Goal: Task Accomplishment & Management: Use online tool/utility

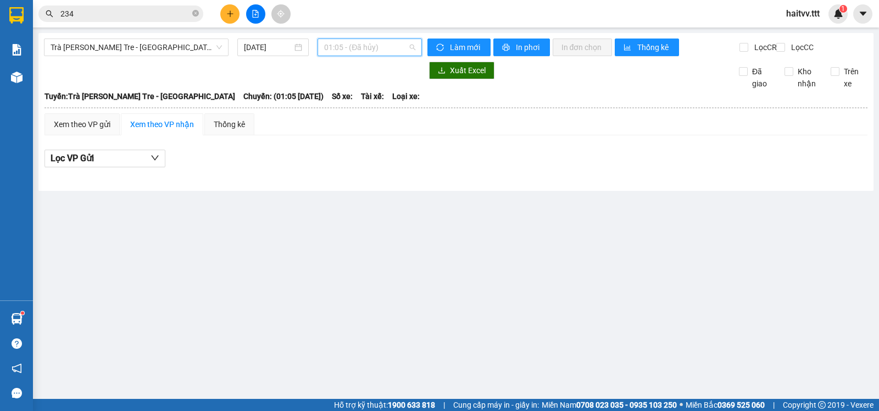
click at [345, 45] on span "01:05 - (Đã hủy)" at bounding box center [369, 47] width 91 height 16
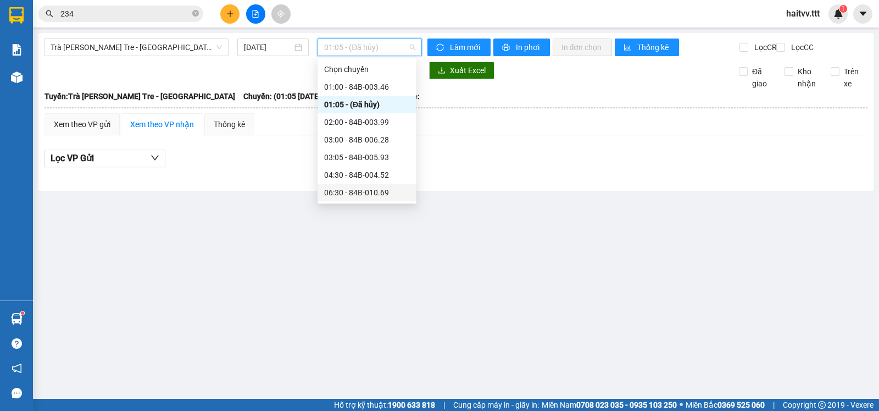
scroll to position [229, 0]
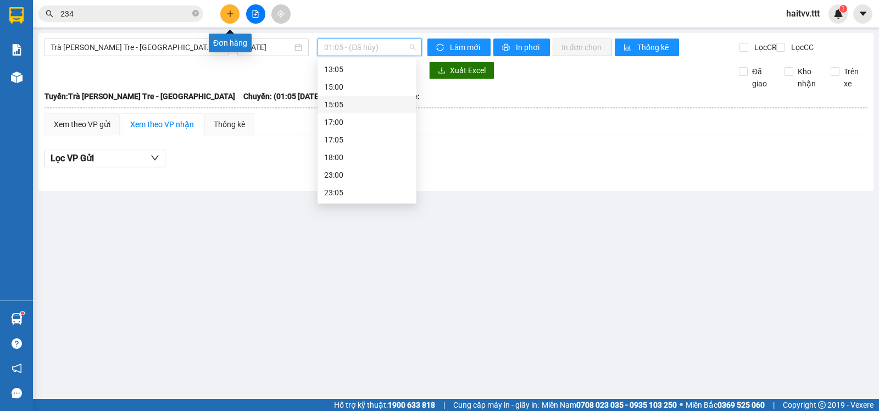
click at [224, 16] on button at bounding box center [229, 13] width 19 height 19
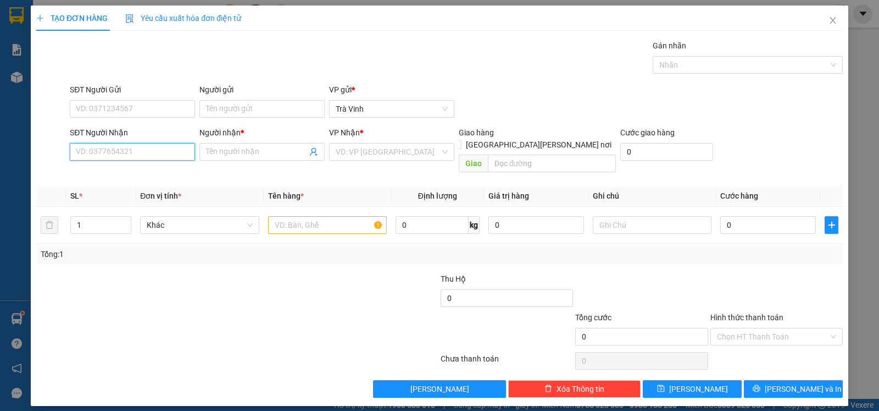
click at [126, 157] on input "SĐT Người Nhận" at bounding box center [132, 152] width 125 height 18
click at [131, 177] on div "0353895945 - NHẬT" at bounding box center [132, 175] width 112 height 12
type input "0353895945"
type input "NHẬT"
type input "0353895945"
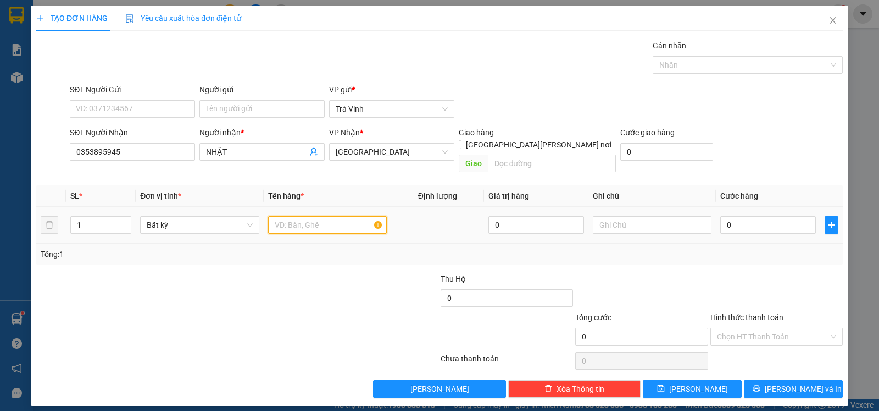
click at [287, 220] on input "text" at bounding box center [327, 225] width 119 height 18
type input "tivi"
click at [773, 216] on input "0" at bounding box center [769, 225] width 96 height 18
type input "2"
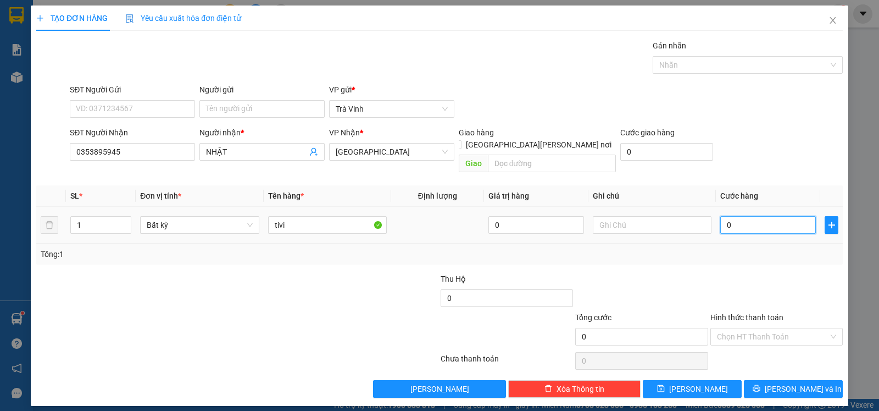
type input "2"
type input "20"
type input "2"
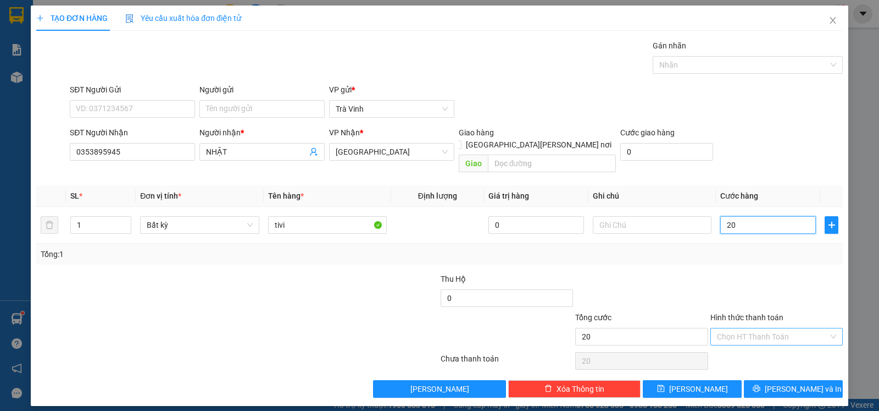
type input "2"
type input "0"
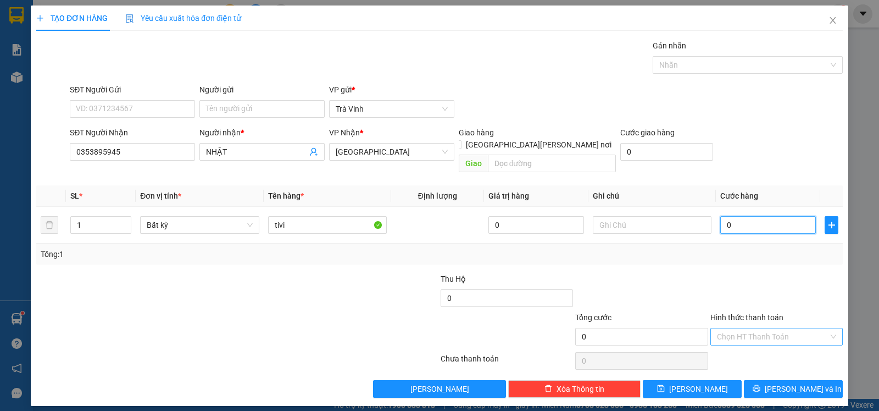
type input "04"
type input "4"
type input "040"
type input "40"
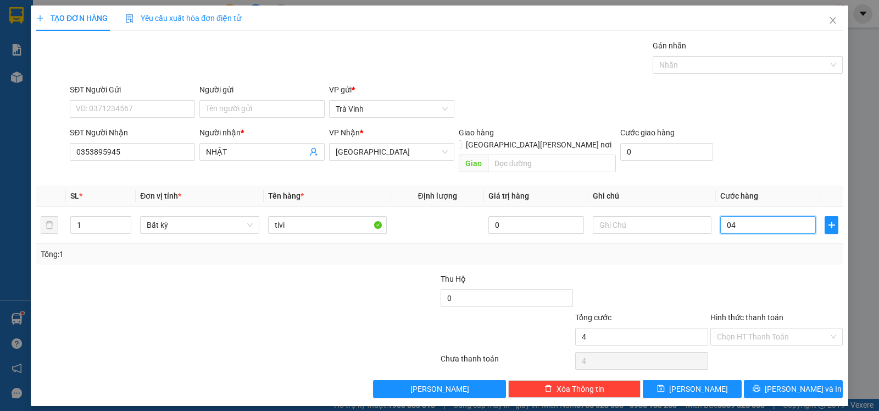
type input "40"
type input "40.000"
click at [765, 328] on input "Hình thức thanh toán" at bounding box center [773, 336] width 112 height 16
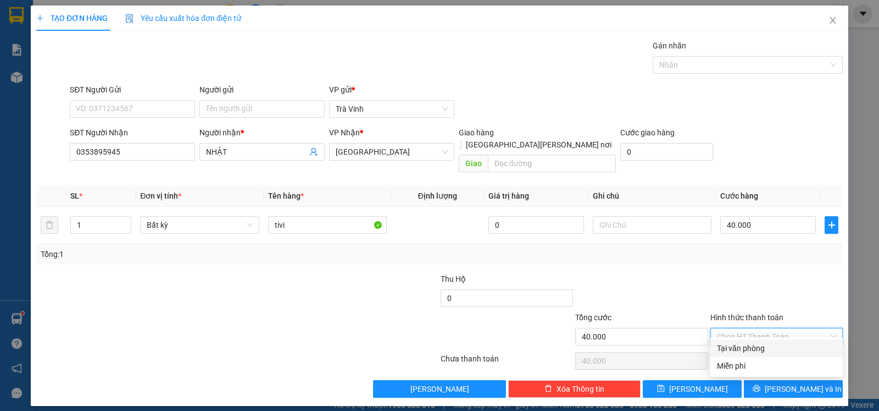
click at [757, 344] on div "Tại văn phòng" at bounding box center [776, 348] width 119 height 12
type input "0"
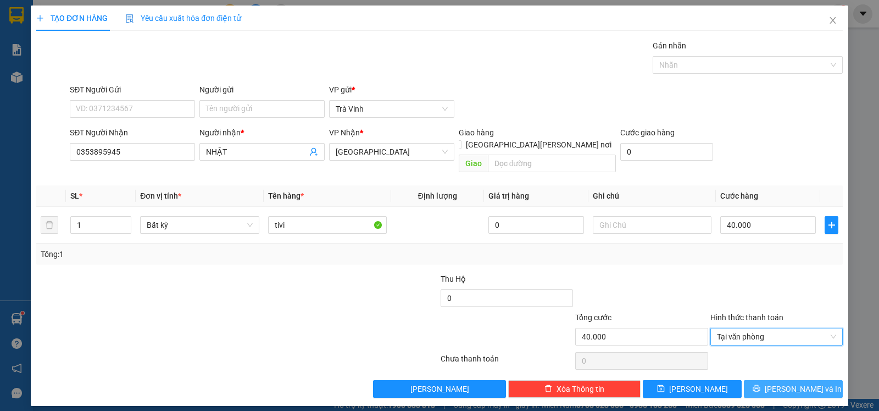
click at [772, 380] on button "[PERSON_NAME] và In" at bounding box center [793, 389] width 99 height 18
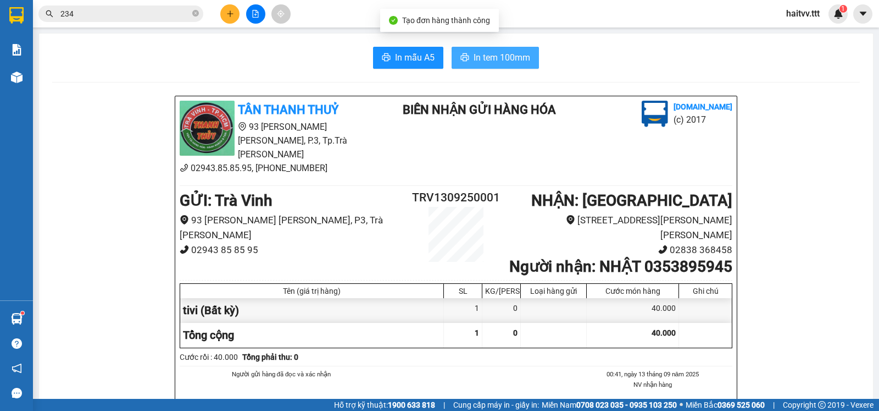
click at [512, 58] on span "In tem 100mm" at bounding box center [502, 58] width 57 height 14
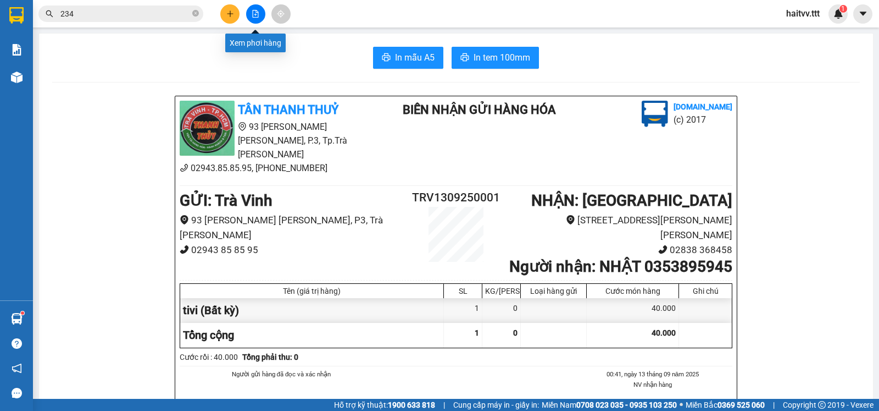
click at [254, 12] on icon "file-add" at bounding box center [256, 14] width 8 height 8
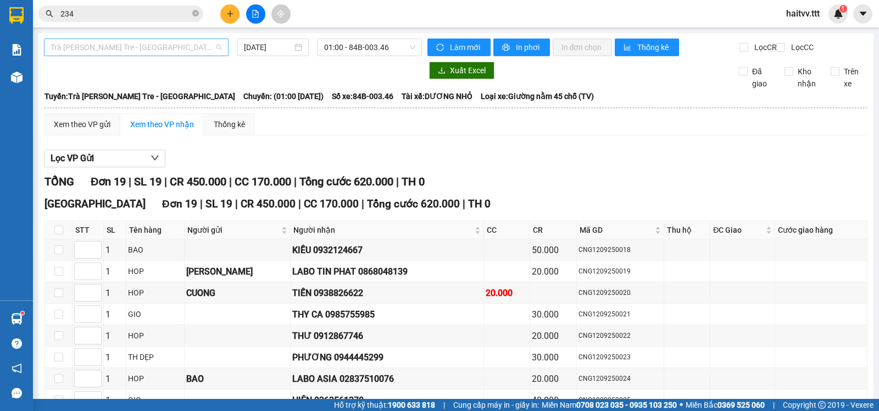
click at [185, 53] on span "Trà Vinh - Bến Tre - [GEOGRAPHIC_DATA]" at bounding box center [136, 47] width 171 height 16
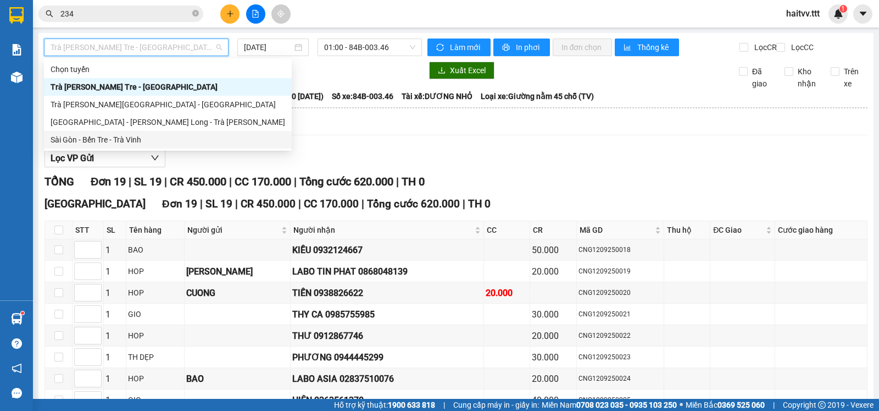
click at [146, 138] on div "Sài Gòn - Bến Tre - Trà Vinh" at bounding box center [168, 140] width 235 height 12
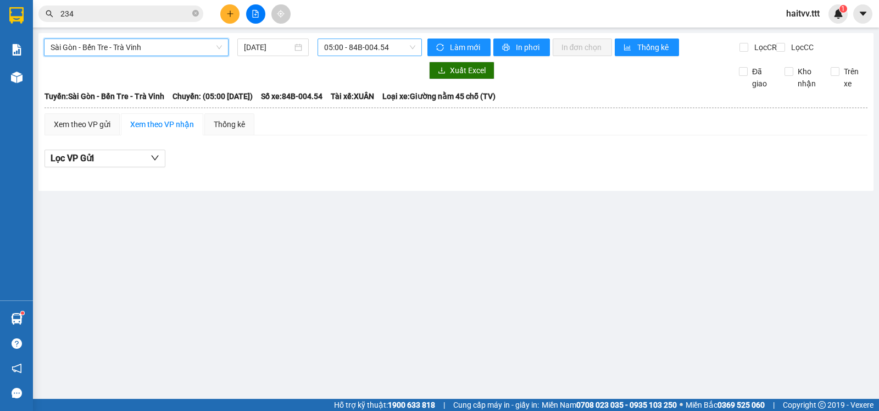
click at [391, 48] on span "05:00 - 84B-004.54" at bounding box center [369, 47] width 91 height 16
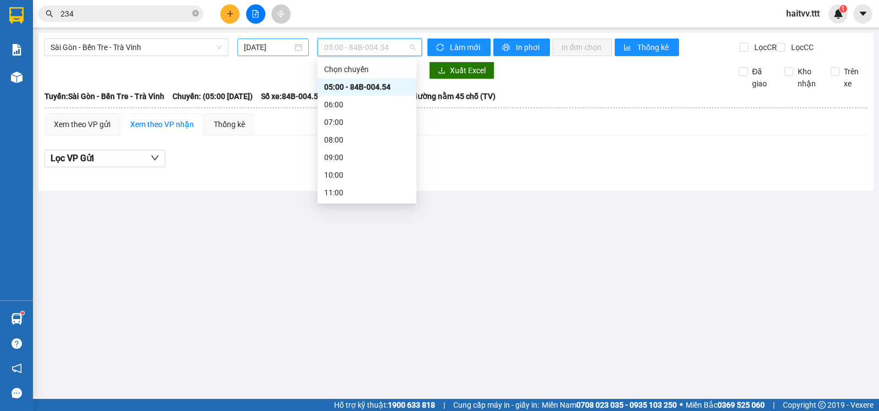
click at [293, 43] on div "[DATE]" at bounding box center [273, 47] width 59 height 12
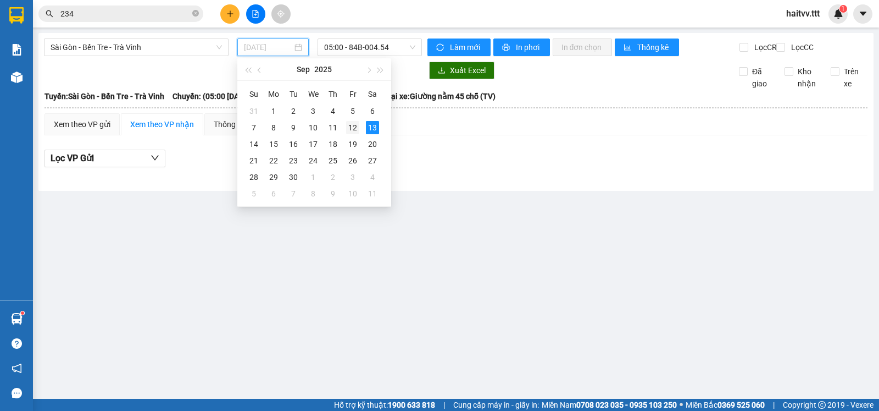
click at [351, 125] on div "12" at bounding box center [352, 127] width 13 height 13
type input "[DATE]"
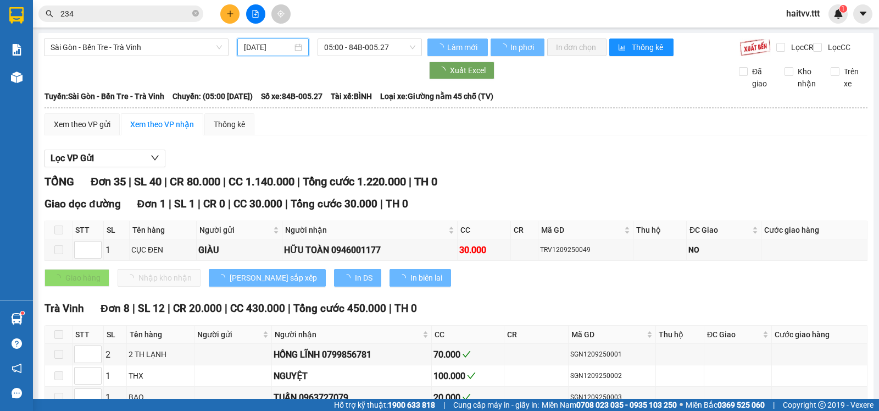
click at [391, 42] on span "05:00 - 84B-005.27" at bounding box center [369, 47] width 91 height 16
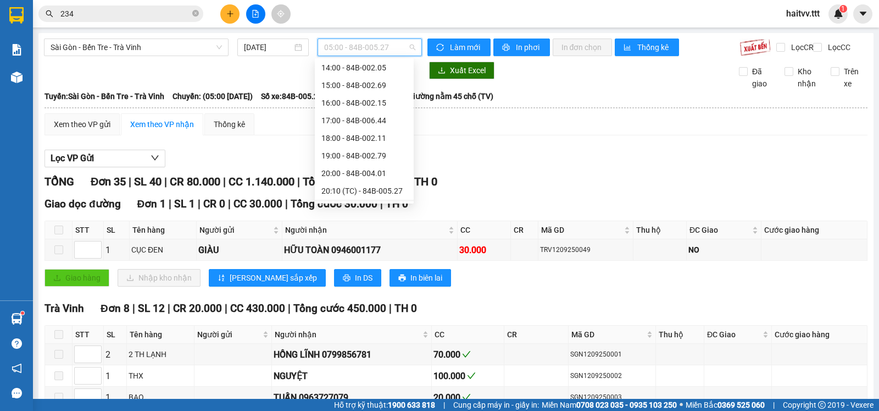
scroll to position [229, 0]
click at [378, 189] on div "22:00 - 84B-010.68" at bounding box center [365, 192] width 86 height 12
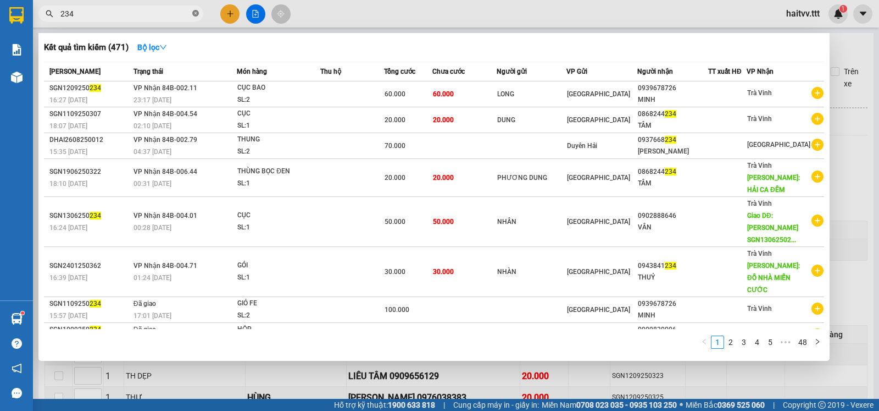
click at [197, 15] on icon "close-circle" at bounding box center [195, 13] width 7 height 7
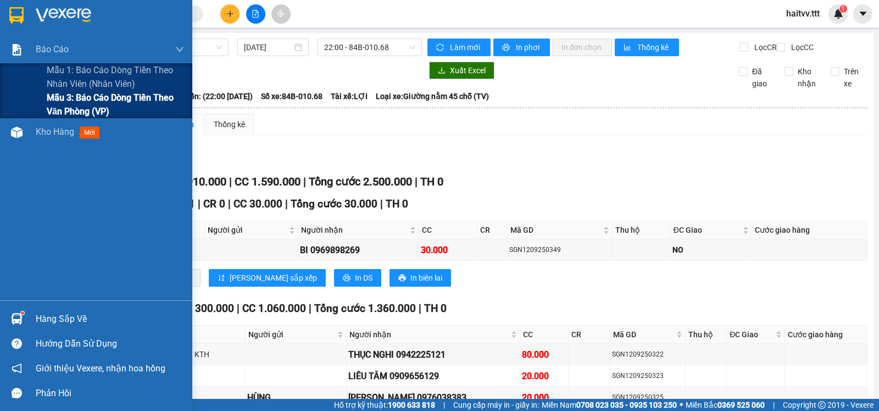
click at [86, 98] on span "Mẫu 3: Báo cáo dòng tiền theo văn phòng (VP)" at bounding box center [115, 104] width 137 height 27
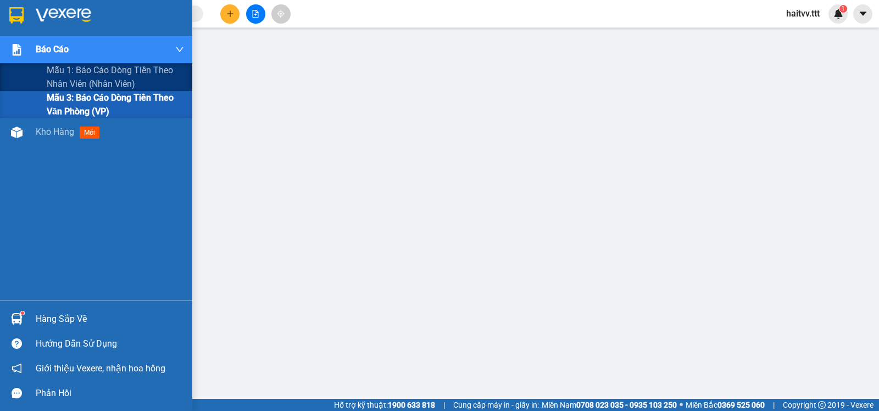
click at [82, 102] on span "Mẫu 3: Báo cáo dòng tiền theo văn phòng (VP)" at bounding box center [115, 104] width 137 height 27
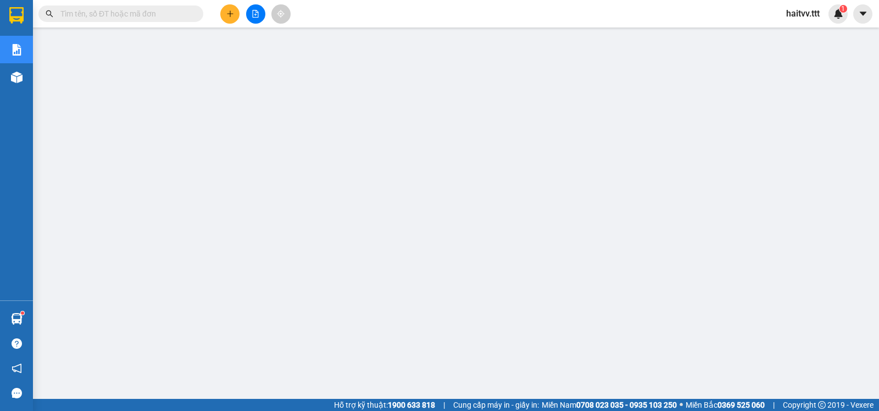
click at [189, 16] on input "text" at bounding box center [125, 14] width 130 height 12
click at [256, 19] on button at bounding box center [255, 13] width 19 height 19
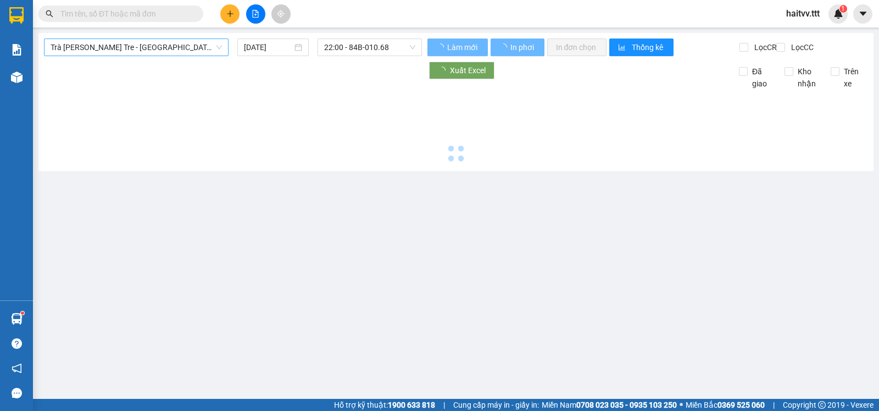
type input "[DATE]"
click at [121, 52] on span "Trà Vinh - Bến Tre - [GEOGRAPHIC_DATA]" at bounding box center [136, 47] width 171 height 16
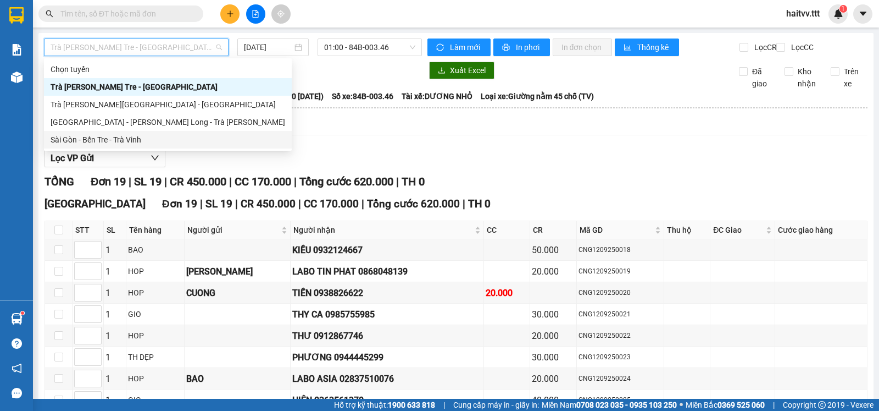
click at [104, 140] on div "Sài Gòn - Bến Tre - Trà Vinh" at bounding box center [168, 140] width 235 height 12
type input "[DATE]"
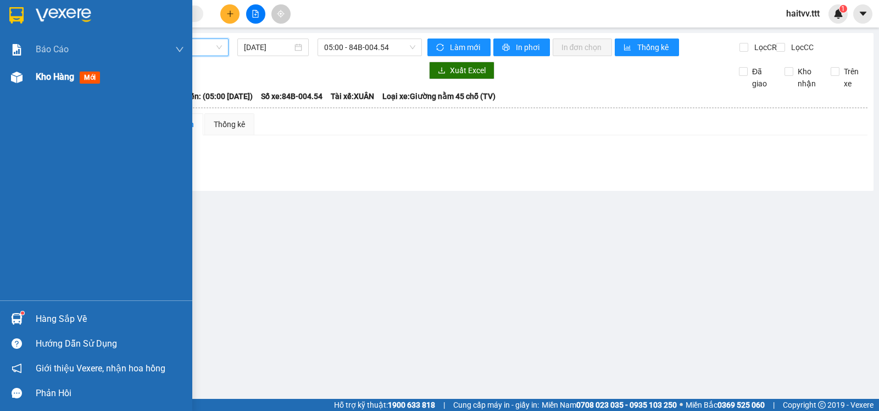
click at [48, 78] on span "Kho hàng" at bounding box center [55, 76] width 38 height 10
click at [35, 75] on div "Kho hàng mới" at bounding box center [96, 76] width 192 height 27
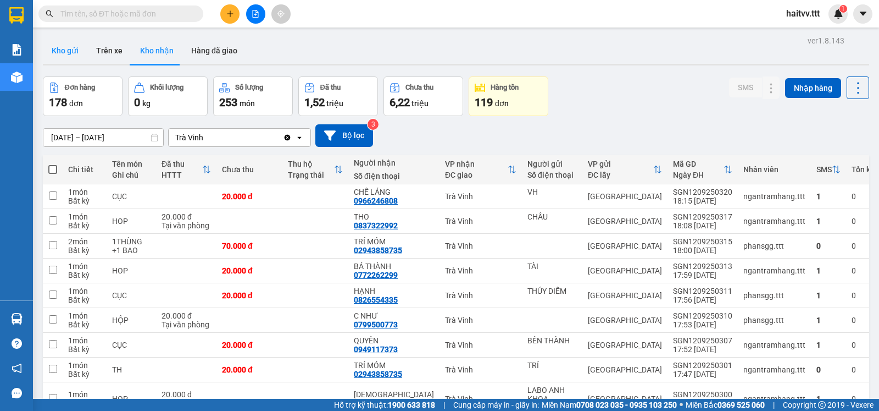
click at [69, 53] on button "Kho gửi" at bounding box center [65, 50] width 45 height 26
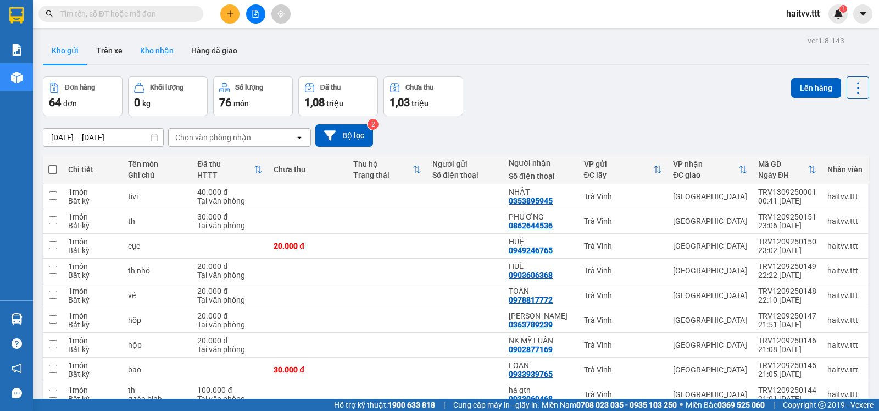
click at [161, 52] on button "Kho nhận" at bounding box center [156, 50] width 51 height 26
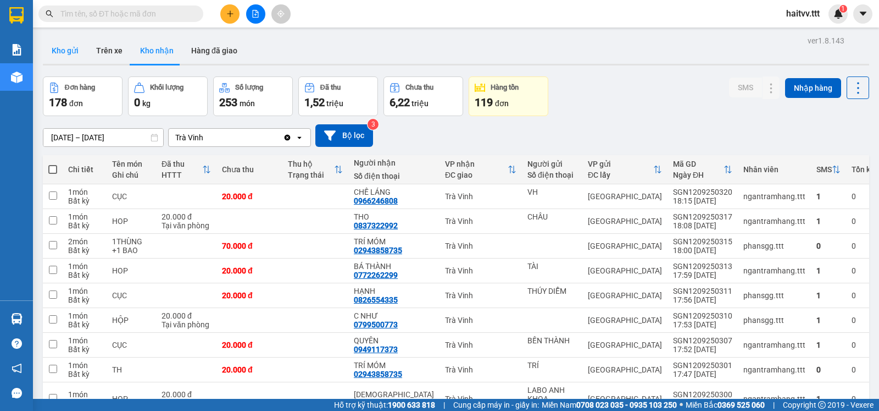
click at [76, 52] on button "Kho gửi" at bounding box center [65, 50] width 45 height 26
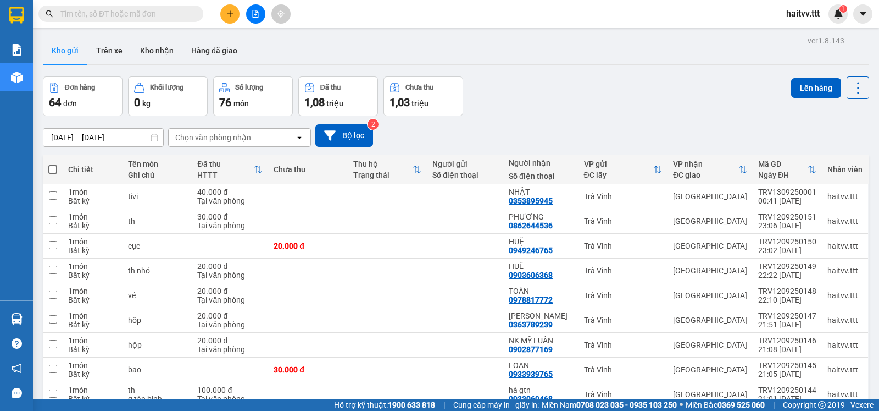
click at [218, 139] on div "Chọn văn phòng nhận" at bounding box center [213, 137] width 76 height 11
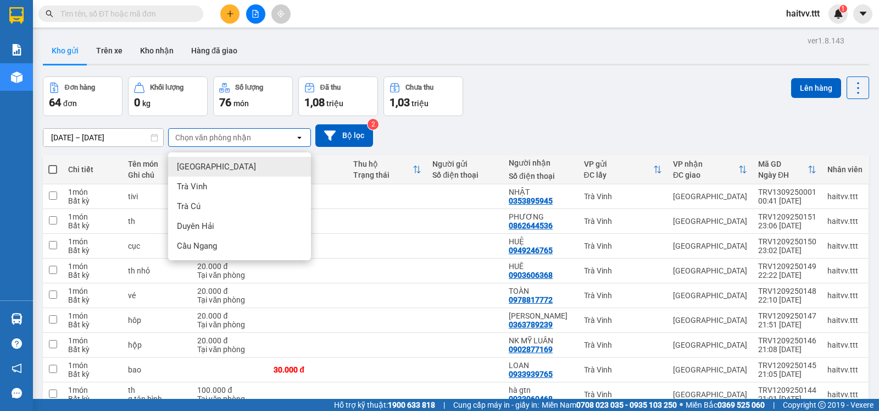
click at [214, 170] on div "[GEOGRAPHIC_DATA]" at bounding box center [239, 167] width 143 height 20
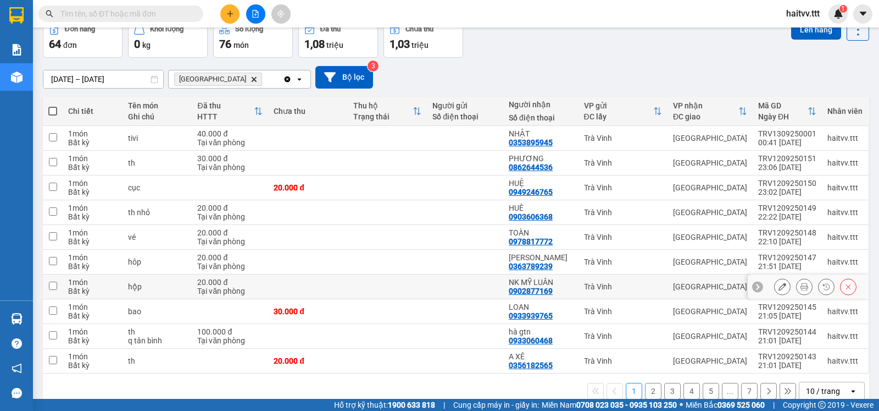
scroll to position [85, 0]
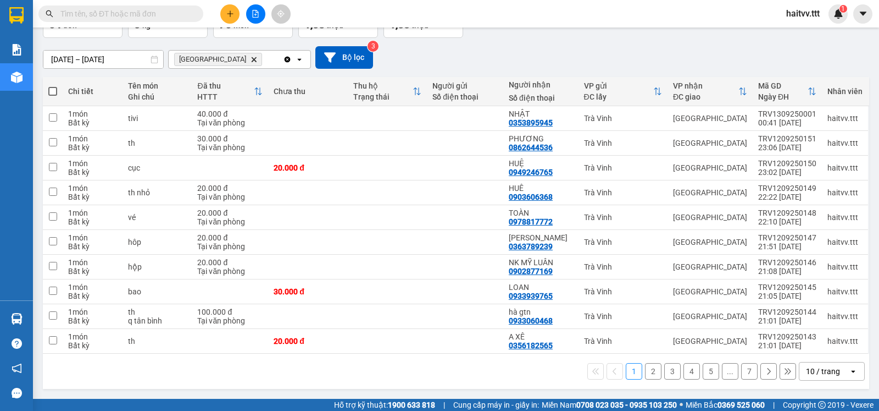
click at [814, 374] on div "10 / trang" at bounding box center [823, 370] width 34 height 11
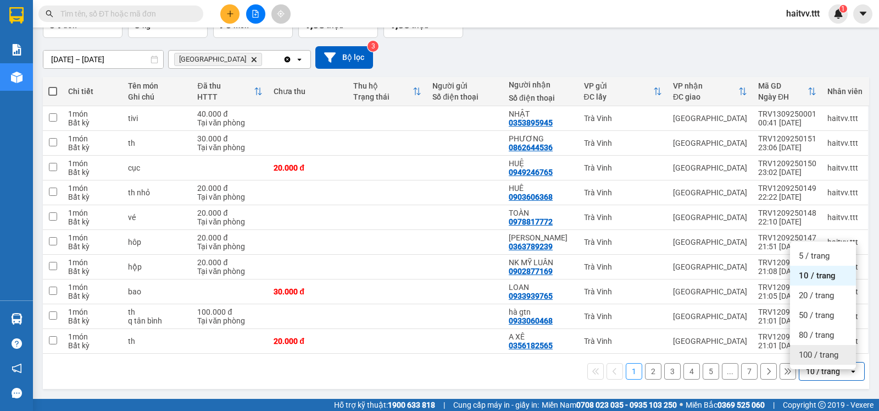
click at [807, 349] on span "100 / trang" at bounding box center [819, 354] width 40 height 11
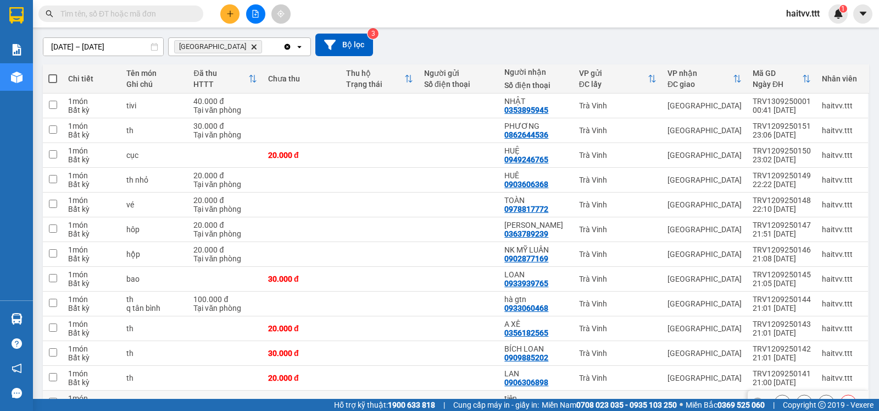
scroll to position [0, 0]
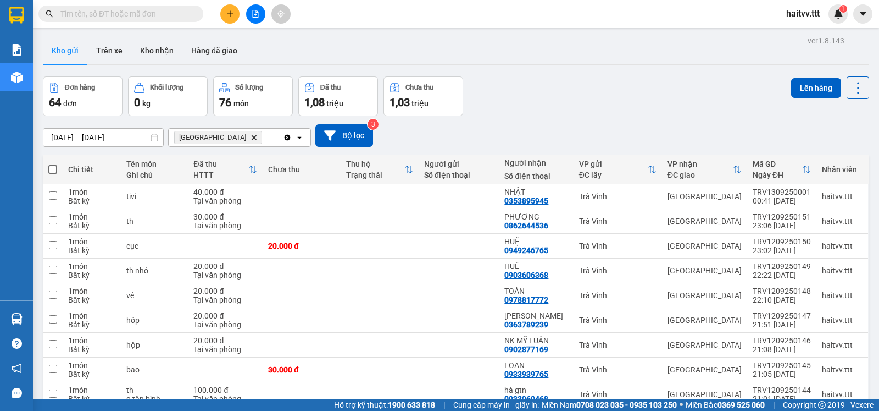
click at [52, 174] on span at bounding box center [52, 169] width 9 height 9
click at [53, 164] on input "checkbox" at bounding box center [53, 164] width 0 height 0
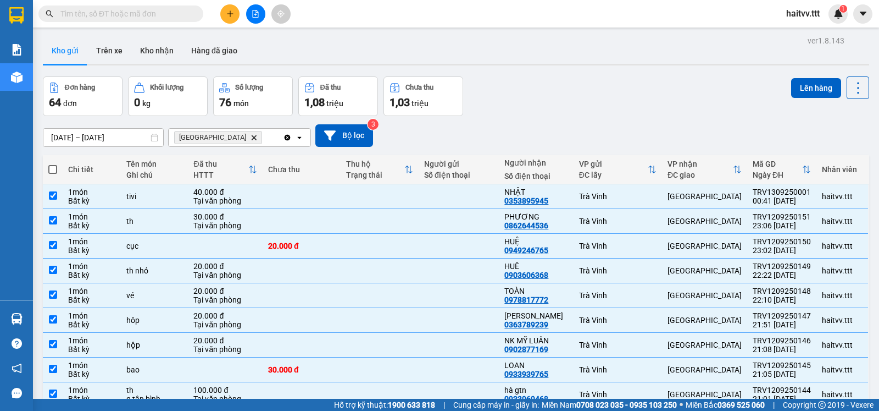
checkbox input "true"
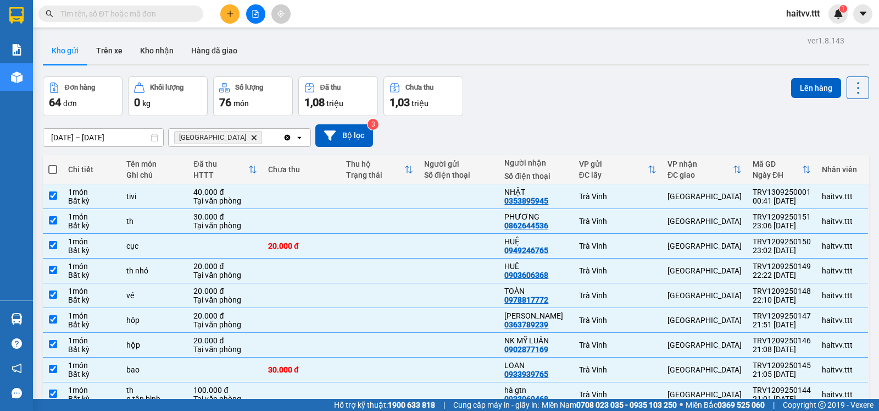
checkbox input "true"
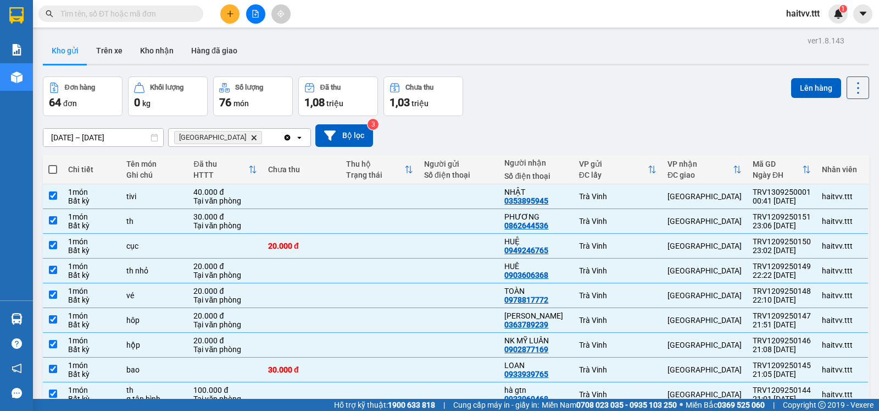
checkbox input "true"
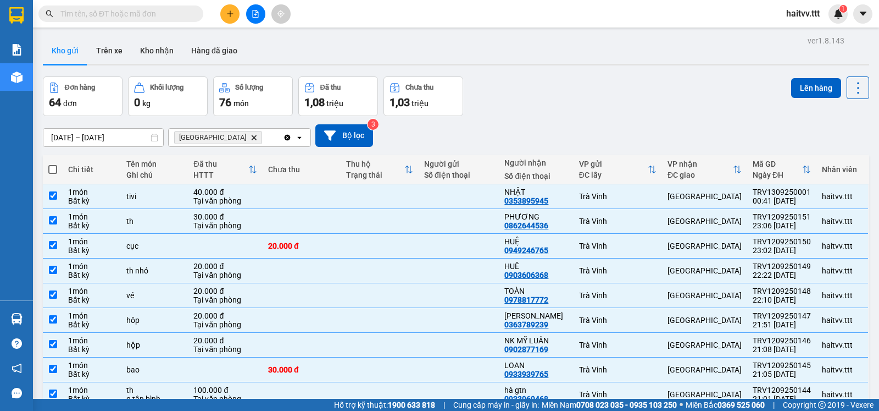
checkbox input "true"
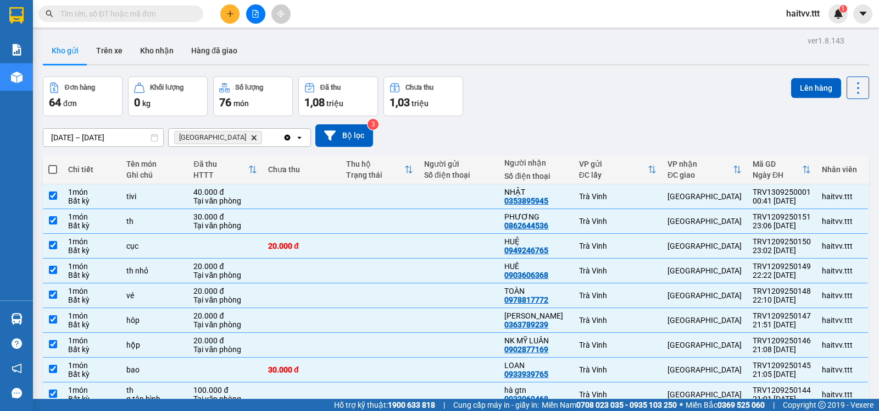
checkbox input "true"
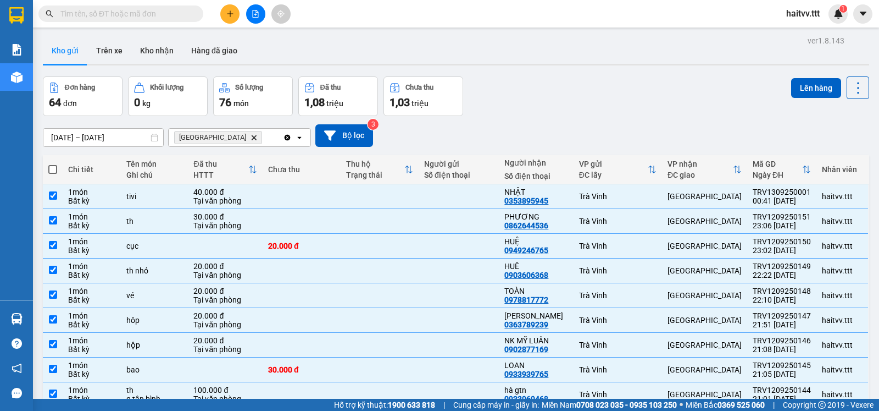
checkbox input "true"
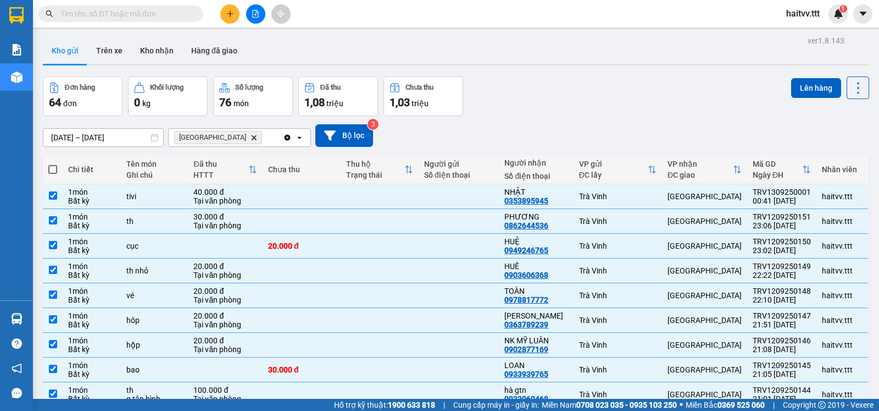
checkbox input "true"
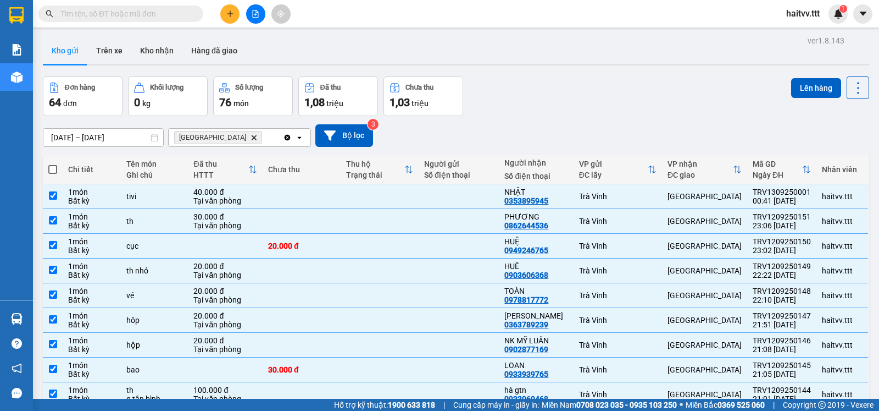
checkbox input "true"
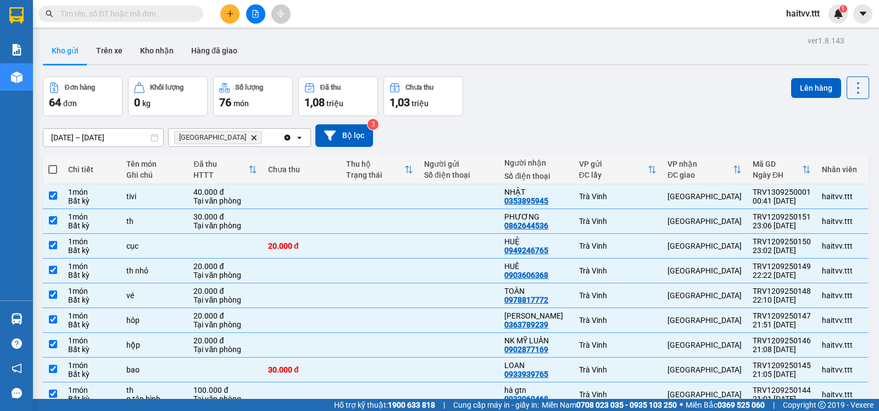
checkbox input "true"
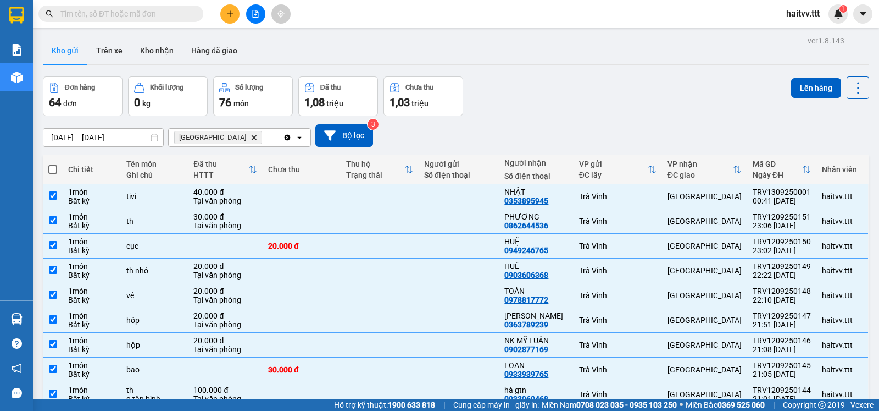
checkbox input "true"
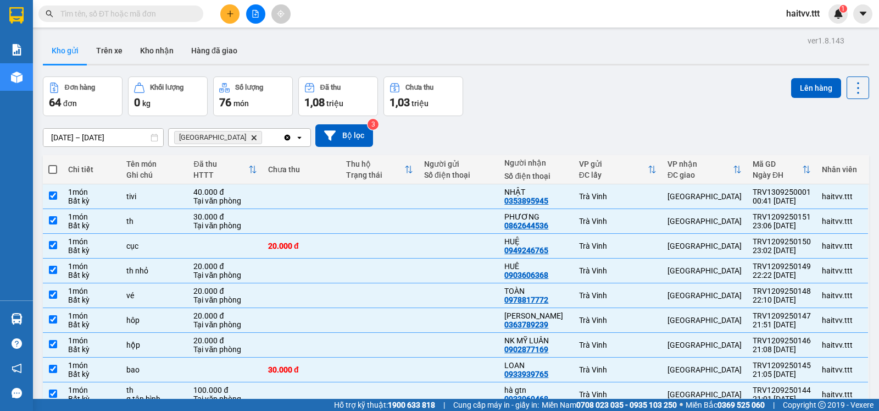
checkbox input "true"
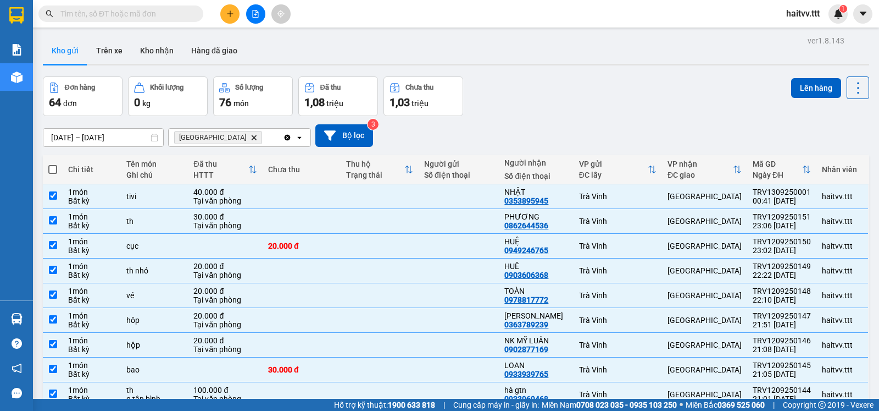
checkbox input "true"
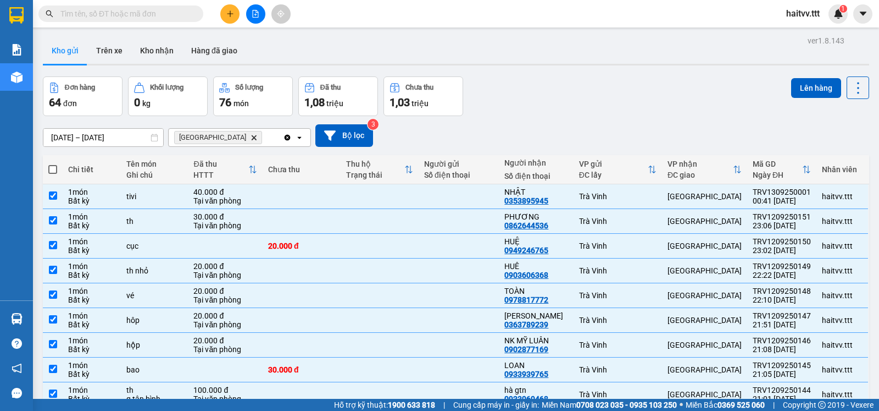
checkbox input "true"
click at [801, 86] on button "Lên hàng" at bounding box center [816, 88] width 50 height 20
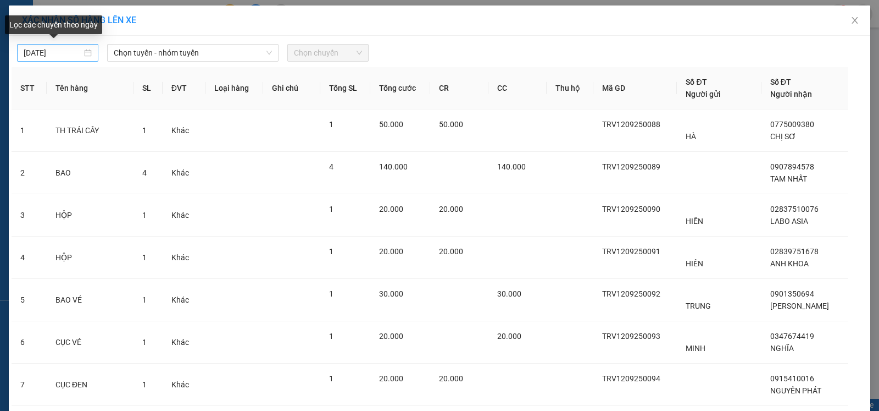
click at [69, 55] on body "Kết quả tìm kiếm ( 0 ) Bộ lọc No Data haitvv.ttt 1 Báo cáo Mẫu 1: Báo cáo dòng …" at bounding box center [439, 205] width 879 height 411
type input "[DATE]"
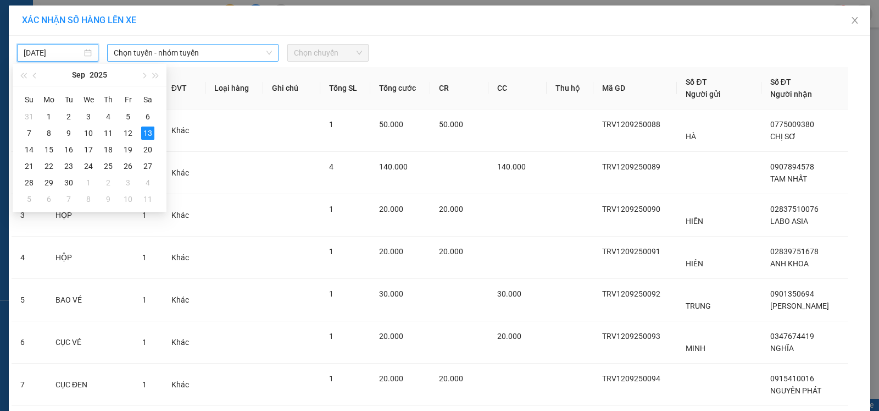
click at [162, 52] on span "Chọn tuyến - nhóm tuyến" at bounding box center [193, 53] width 158 height 16
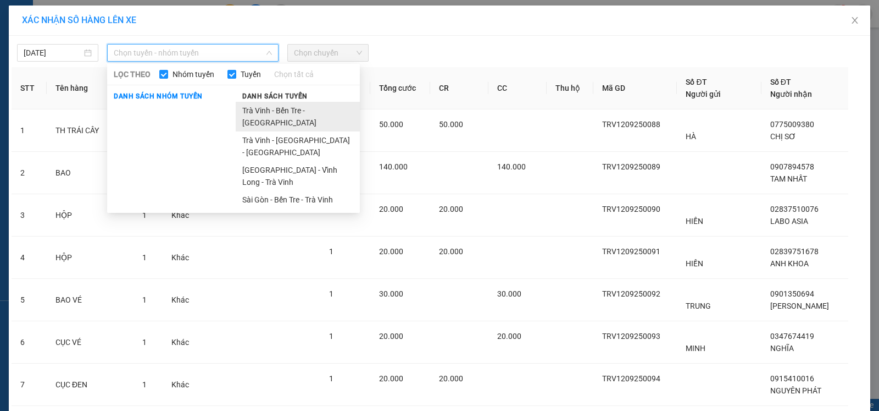
click at [280, 106] on li "Trà Vinh - Bến Tre - [GEOGRAPHIC_DATA]" at bounding box center [298, 117] width 124 height 30
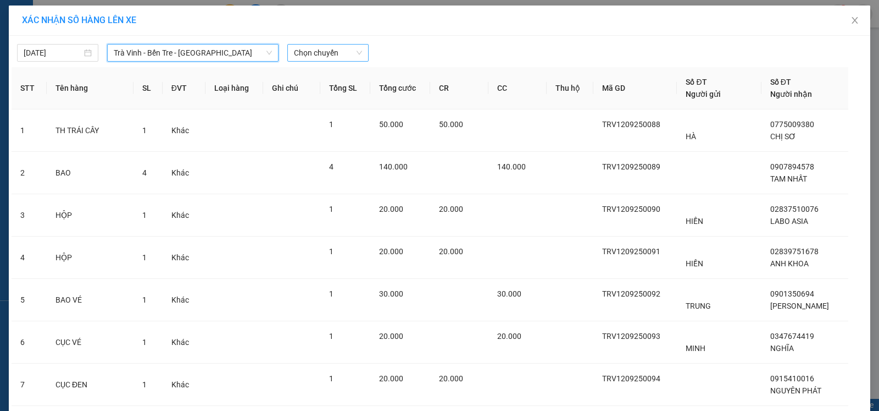
click at [322, 56] on span "Chọn chuyến" at bounding box center [328, 53] width 68 height 16
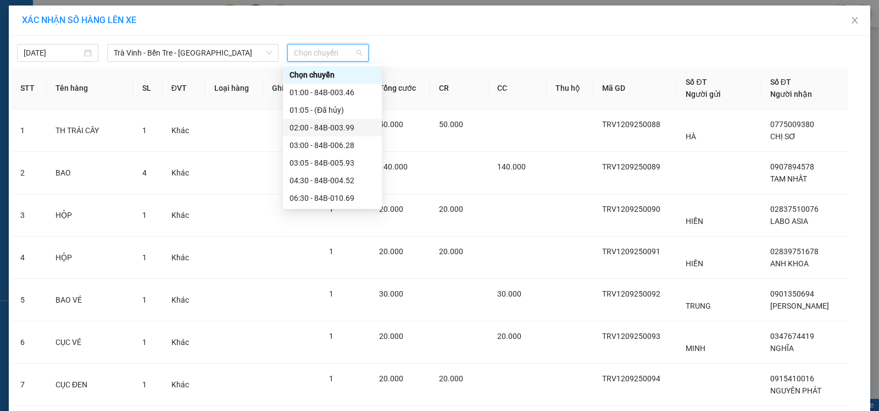
click at [342, 128] on div "02:00 - 84B-003.99" at bounding box center [333, 127] width 86 height 12
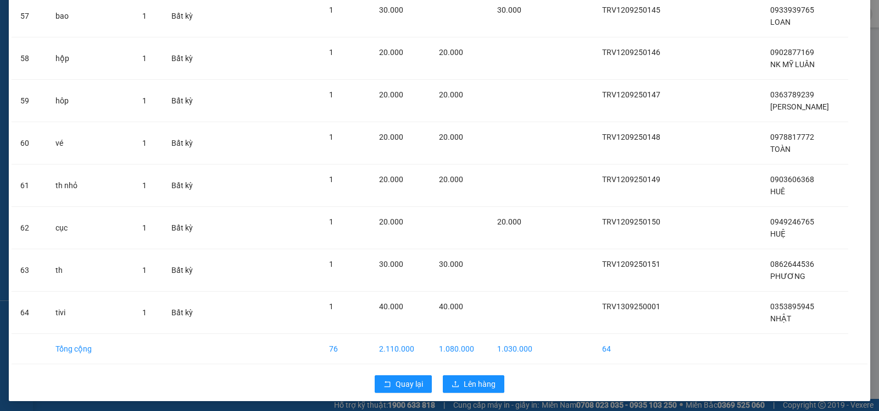
scroll to position [2494, 0]
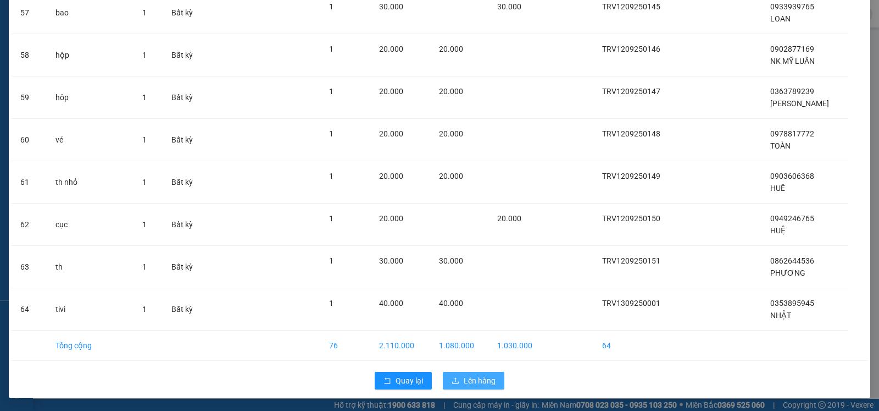
click at [487, 380] on span "Lên hàng" at bounding box center [480, 380] width 32 height 12
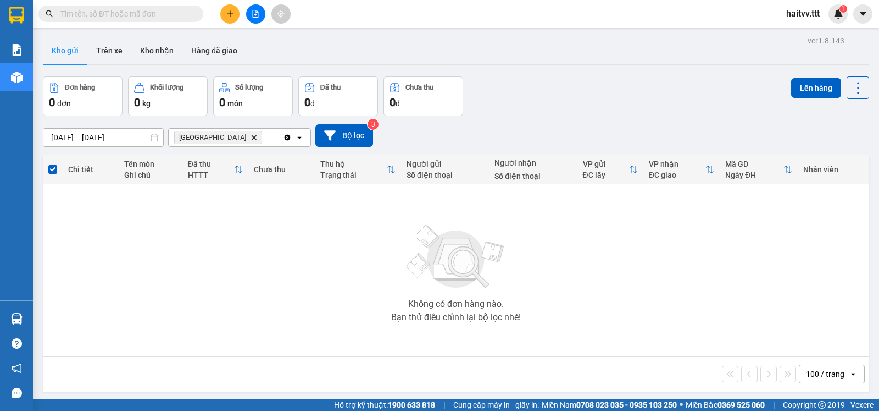
click at [251, 141] on icon "Delete" at bounding box center [254, 137] width 7 height 7
click at [204, 143] on div "Chọn văn phòng nhận" at bounding box center [213, 137] width 76 height 11
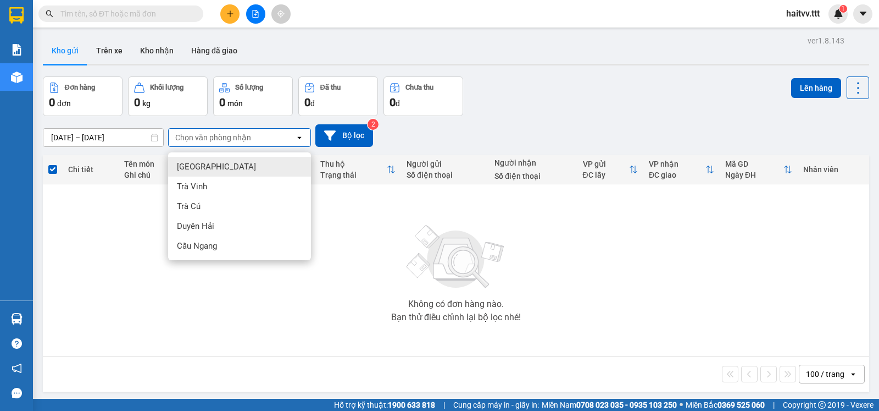
click at [204, 143] on div "Chọn văn phòng nhận" at bounding box center [213, 137] width 76 height 11
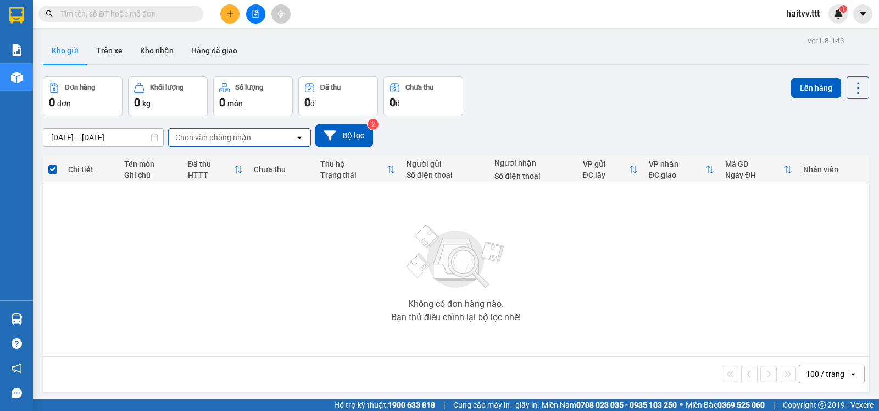
click at [204, 143] on div "Chọn văn phòng nhận" at bounding box center [213, 137] width 76 height 11
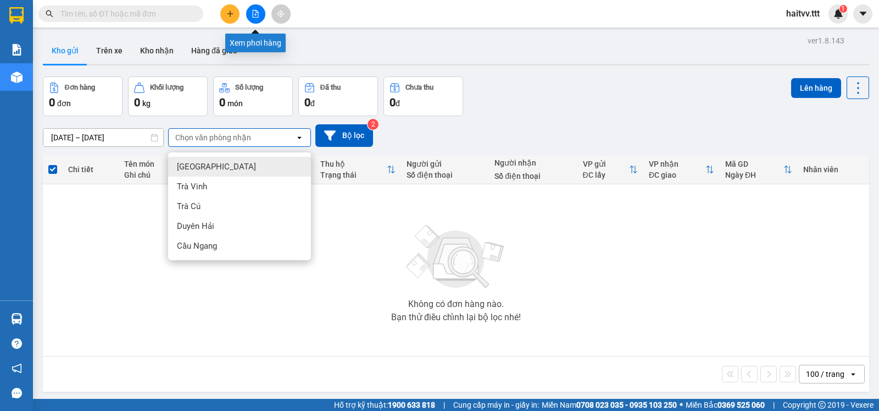
click at [255, 15] on icon "file-add" at bounding box center [256, 14] width 6 height 8
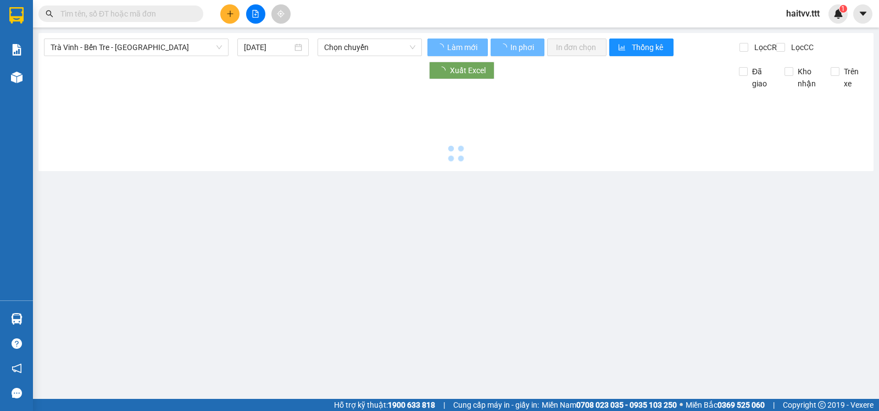
type input "[DATE]"
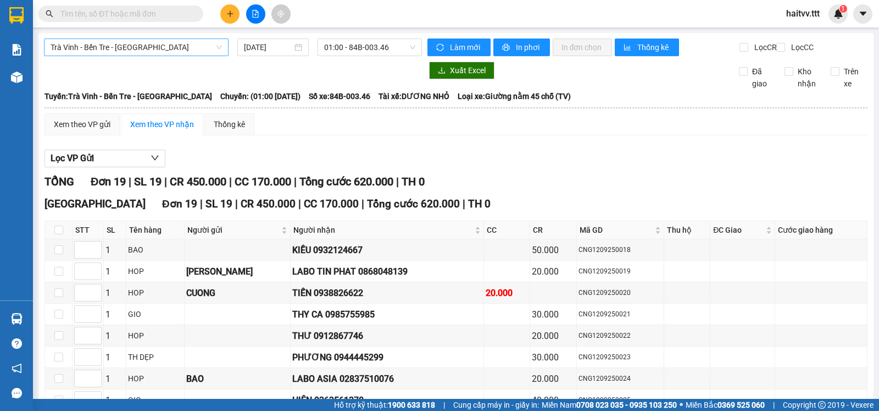
click at [84, 48] on span "Trà Vinh - Bến Tre - [GEOGRAPHIC_DATA]" at bounding box center [136, 47] width 171 height 16
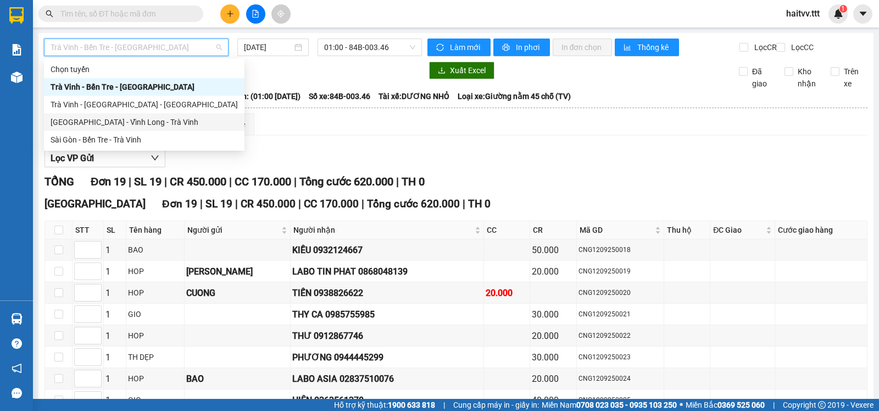
click at [78, 141] on div "Sài Gòn - Bến Tre - Trà Vinh" at bounding box center [144, 140] width 187 height 12
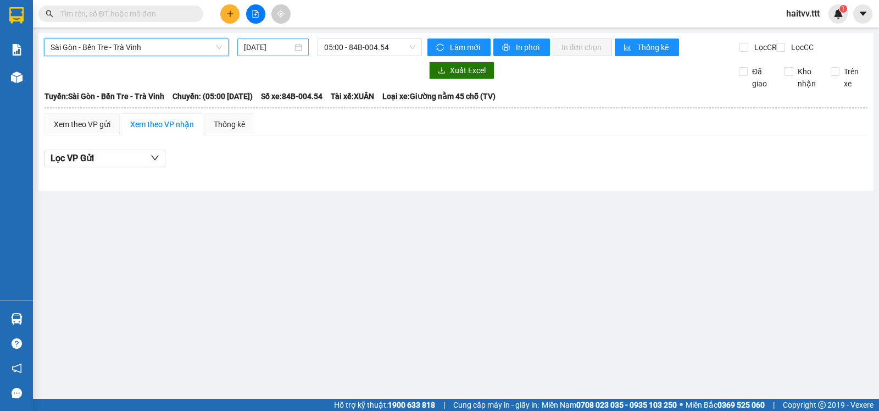
click at [258, 49] on input "[DATE]" at bounding box center [268, 47] width 49 height 12
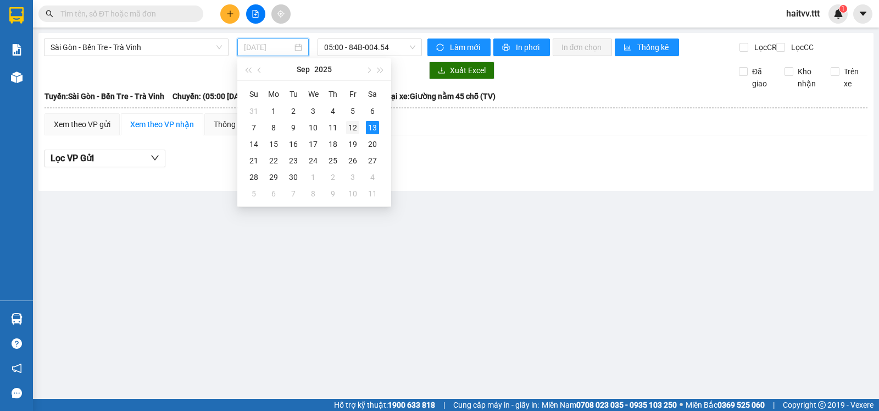
click at [351, 127] on div "12" at bounding box center [352, 127] width 13 height 13
type input "[DATE]"
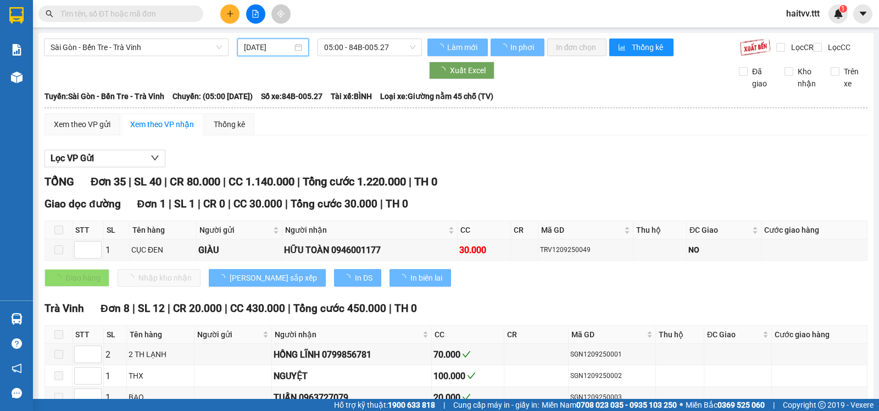
click at [364, 53] on span "05:00 - 84B-005.27" at bounding box center [369, 47] width 91 height 16
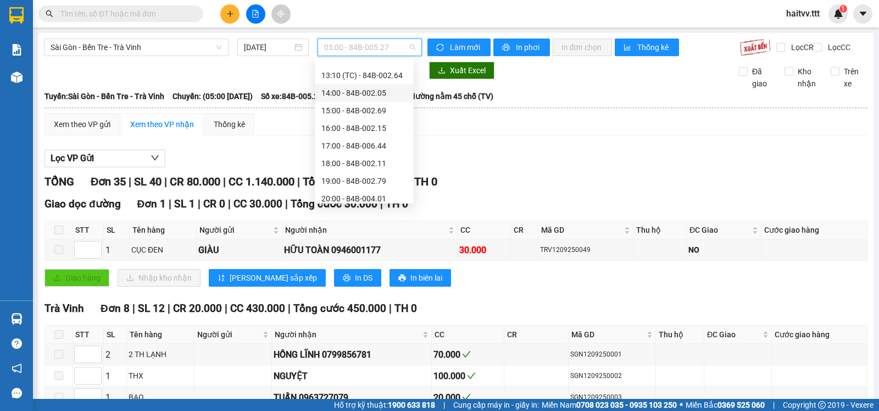
scroll to position [229, 0]
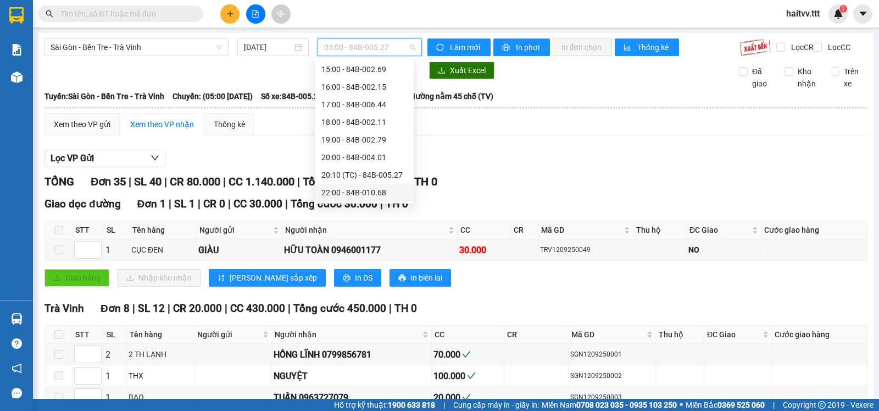
click at [357, 186] on div "22:00 - 84B-010.68" at bounding box center [365, 192] width 86 height 12
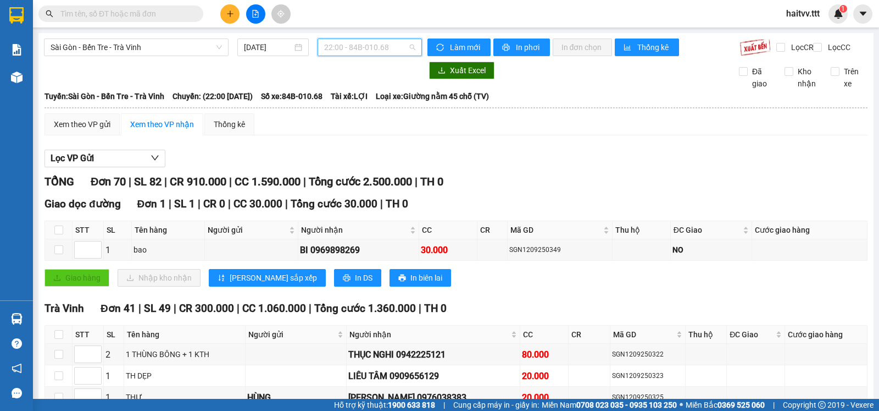
click at [359, 52] on span "22:00 - 84B-010.68" at bounding box center [369, 47] width 91 height 16
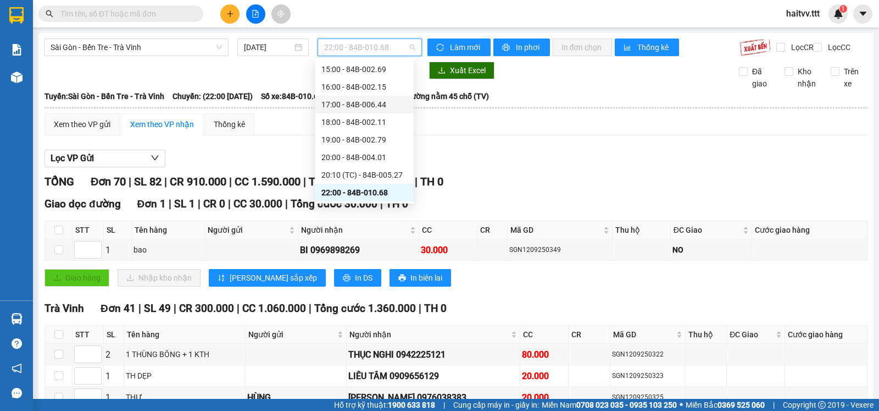
click at [367, 99] on div "17:00 - 84B-006.44" at bounding box center [365, 104] width 86 height 12
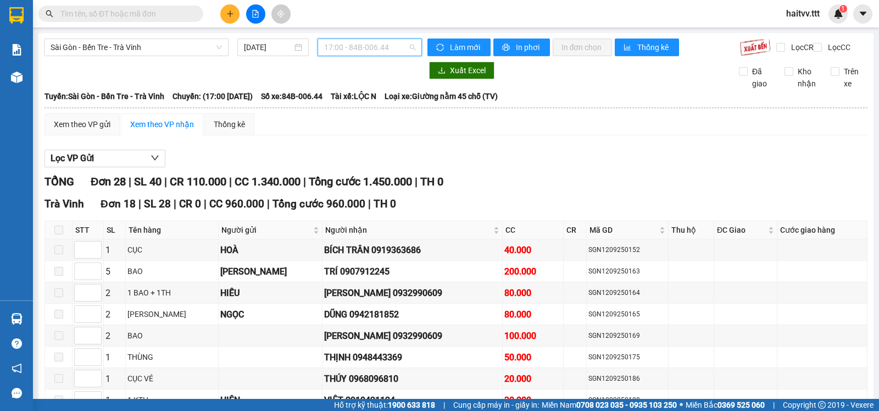
click at [365, 51] on span "17:00 - 84B-006.44" at bounding box center [369, 47] width 91 height 16
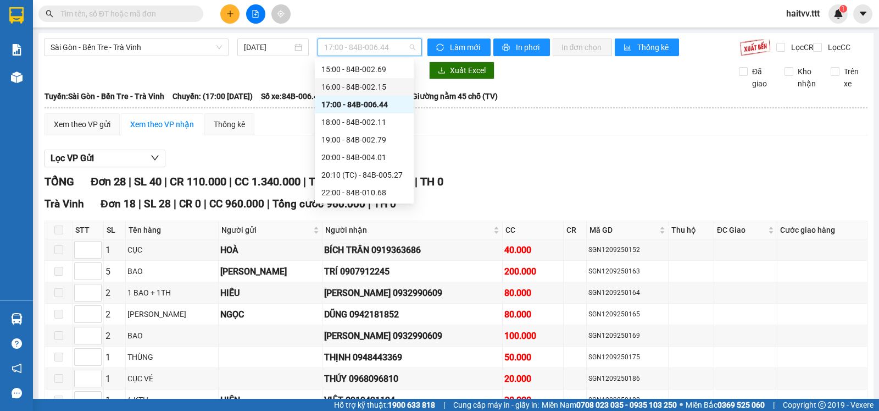
click at [362, 82] on div "16:00 - 84B-002.15" at bounding box center [365, 87] width 86 height 12
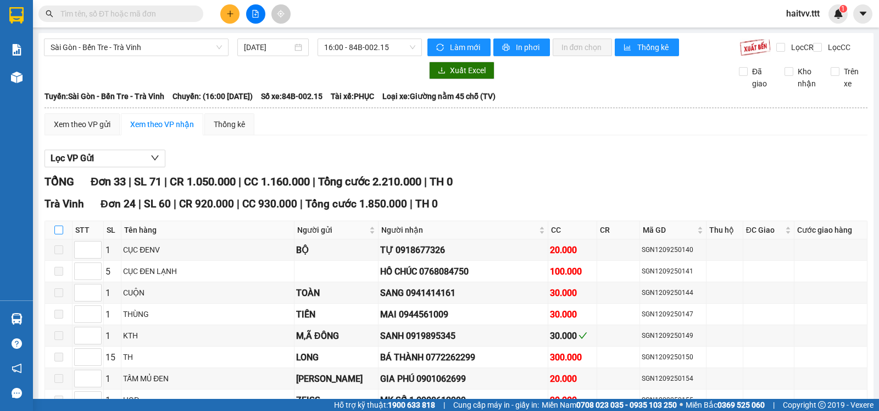
click at [59, 234] on input "checkbox" at bounding box center [58, 229] width 9 height 9
checkbox input "true"
click at [362, 51] on span "16:00 - 84B-002.15" at bounding box center [369, 47] width 91 height 16
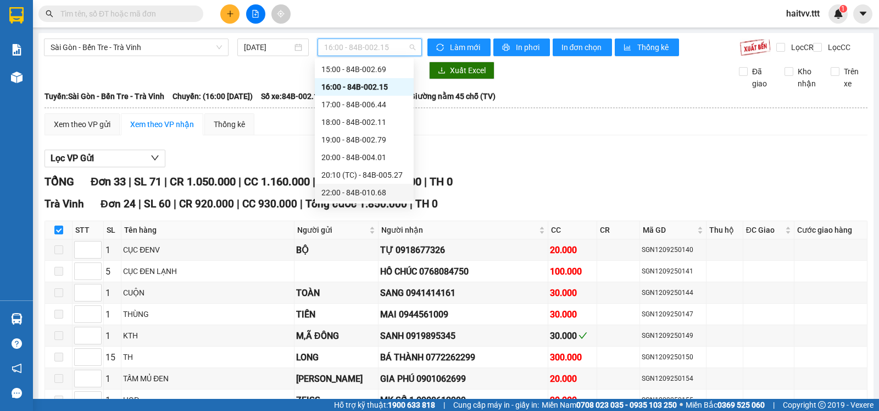
click at [372, 186] on div "22:00 - 84B-010.68" at bounding box center [364, 193] width 99 height 18
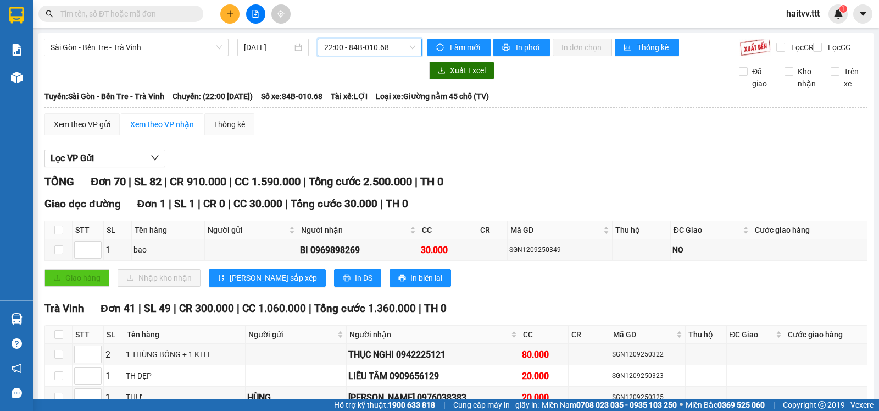
click at [336, 41] on span "22:00 - 84B-010.68" at bounding box center [369, 47] width 91 height 16
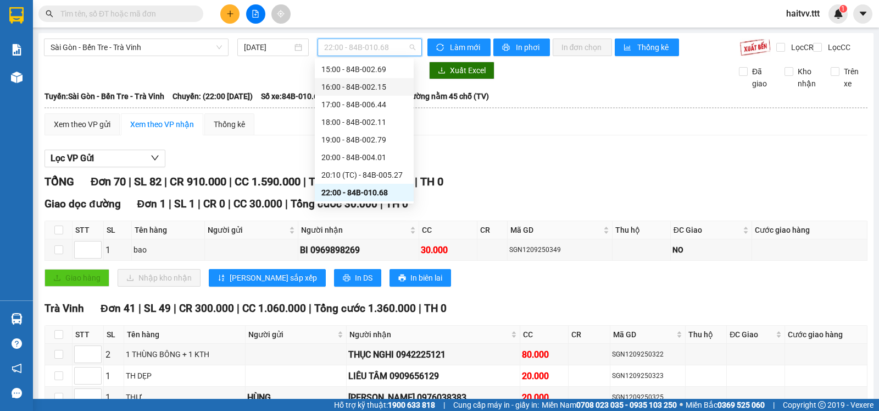
click at [355, 93] on div "16:00 - 84B-002.15" at bounding box center [364, 87] width 99 height 18
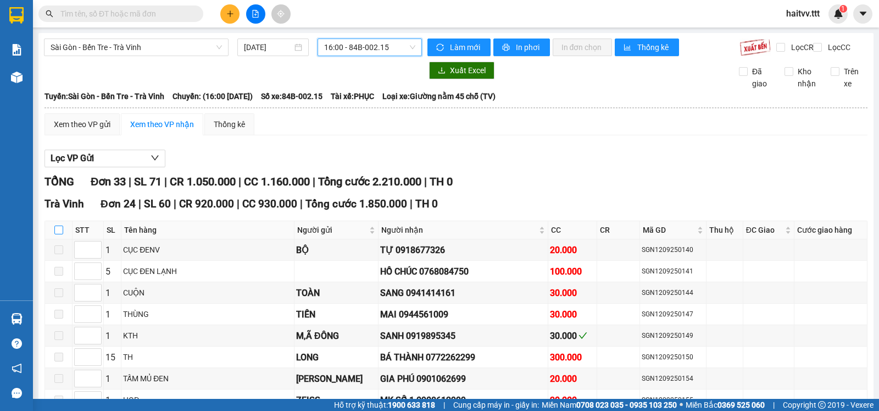
drag, startPoint x: 58, startPoint y: 235, endPoint x: 81, endPoint y: 236, distance: 23.1
click at [58, 234] on input "checkbox" at bounding box center [58, 229] width 9 height 9
checkbox input "true"
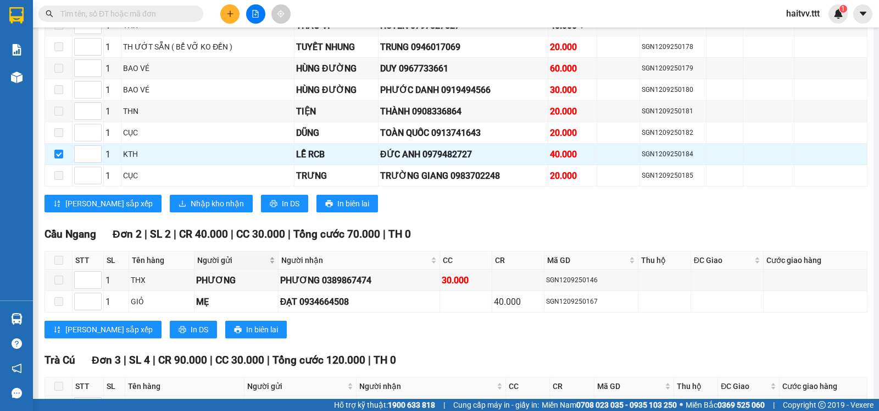
scroll to position [550, 0]
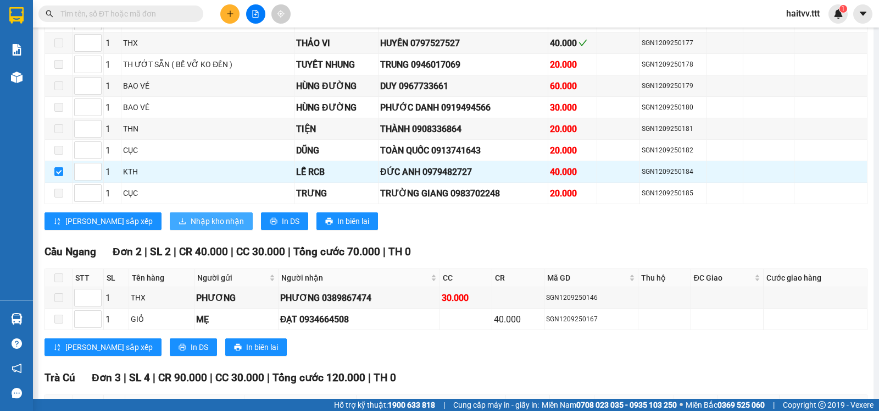
click at [191, 226] on span "Nhập kho nhận" at bounding box center [217, 221] width 53 height 12
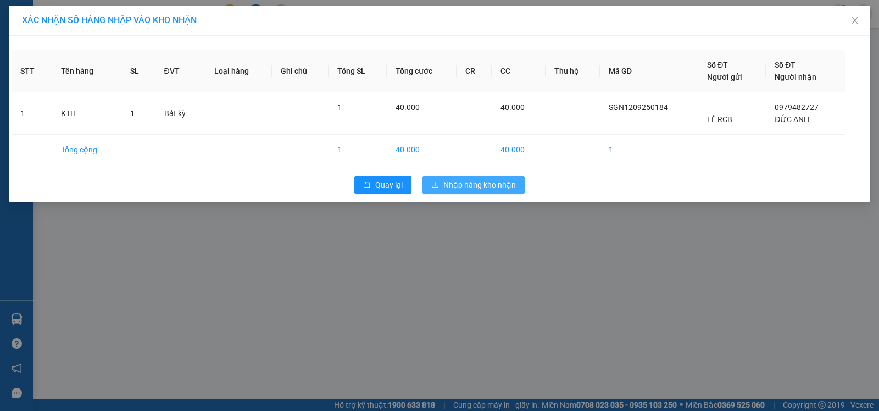
click at [476, 185] on span "Nhập hàng kho nhận" at bounding box center [480, 185] width 73 height 12
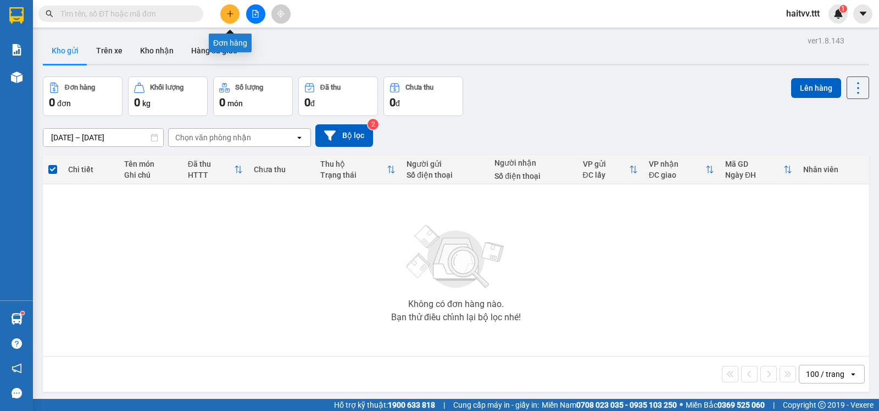
click at [234, 15] on button at bounding box center [229, 13] width 19 height 19
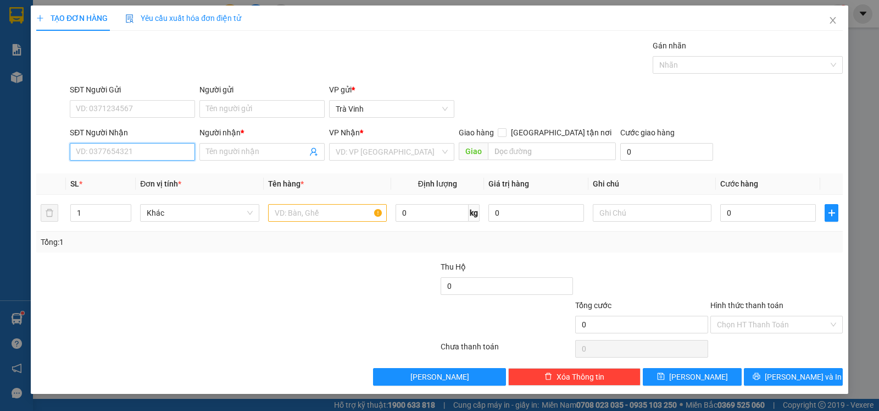
click at [146, 146] on input "SĐT Người Nhận" at bounding box center [132, 152] width 125 height 18
click at [145, 170] on div "0839993079 - DUY" at bounding box center [132, 175] width 112 height 12
type input "0839993079"
type input "DUY"
type input "0839993079"
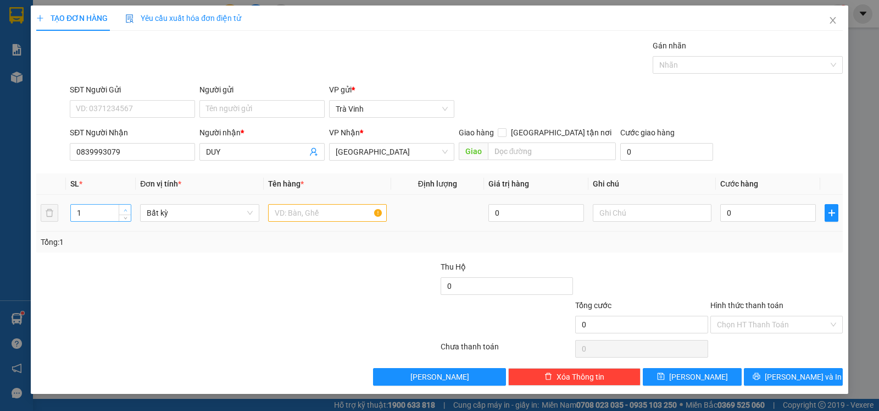
click at [125, 212] on icon "up" at bounding box center [126, 210] width 4 height 4
type input "2"
click at [290, 215] on input "text" at bounding box center [327, 213] width 119 height 18
type input "th"
click at [745, 218] on input "0" at bounding box center [769, 213] width 96 height 18
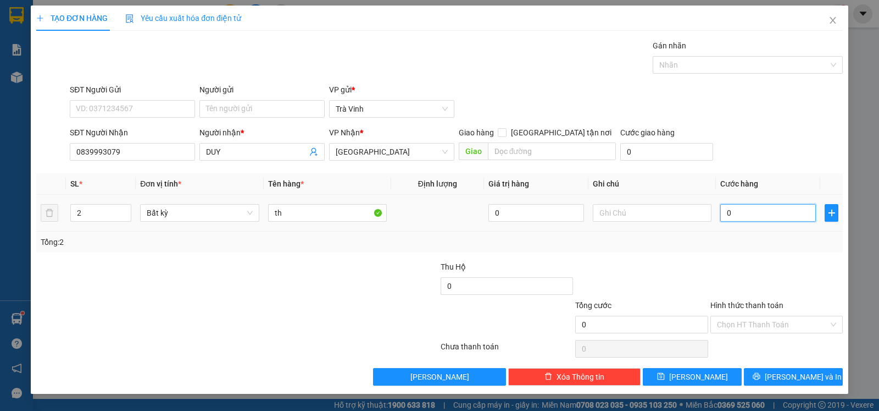
type input "4"
type input "40"
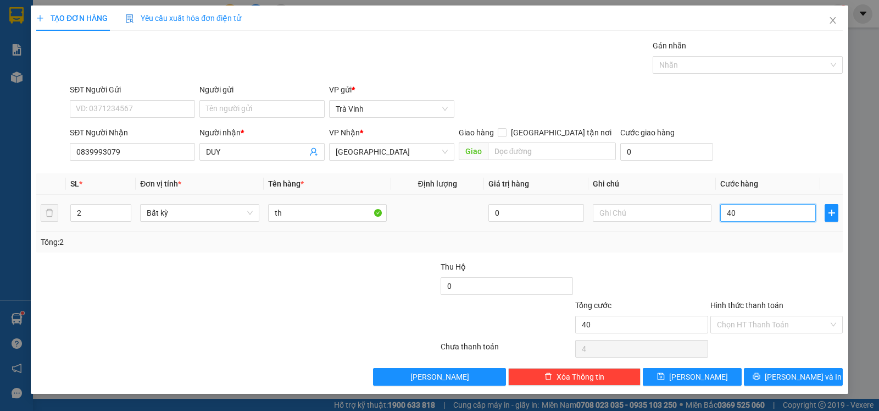
type input "40"
click at [728, 376] on button "[PERSON_NAME]" at bounding box center [692, 377] width 99 height 18
type input "40.000"
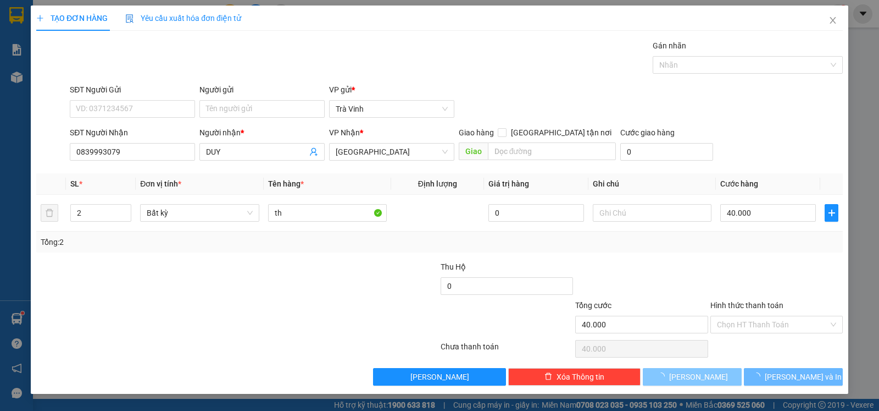
type input "1"
type input "0"
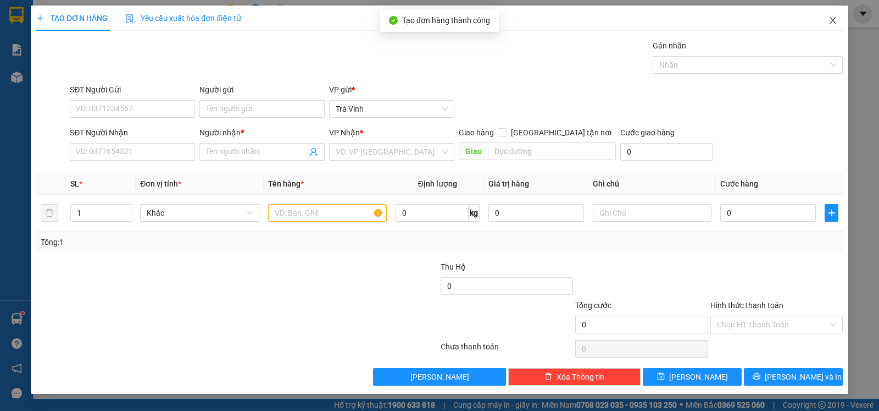
click at [832, 17] on icon "close" at bounding box center [833, 20] width 9 height 9
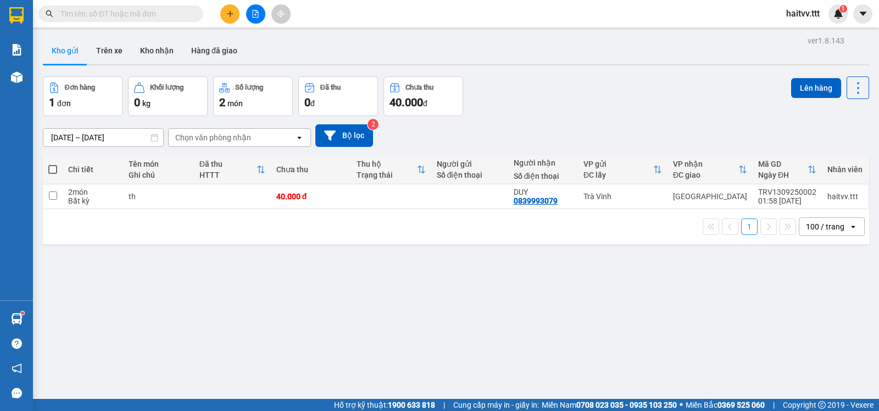
click at [53, 173] on span at bounding box center [52, 169] width 9 height 9
click at [53, 164] on input "checkbox" at bounding box center [53, 164] width 0 height 0
checkbox input "true"
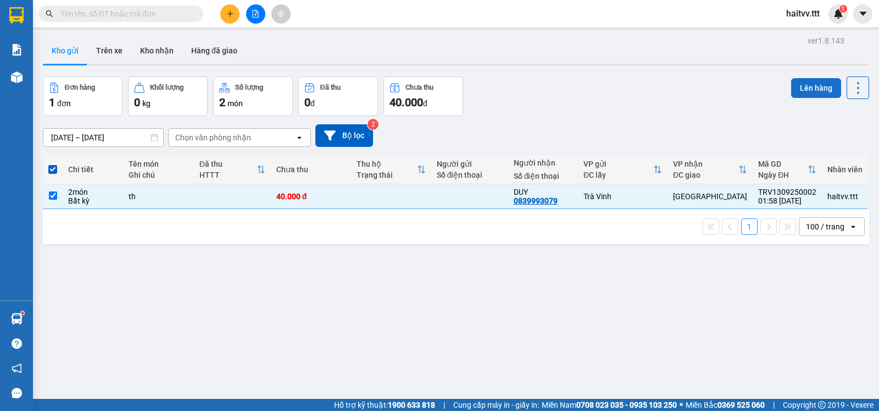
click at [808, 88] on button "Lên hàng" at bounding box center [816, 88] width 50 height 20
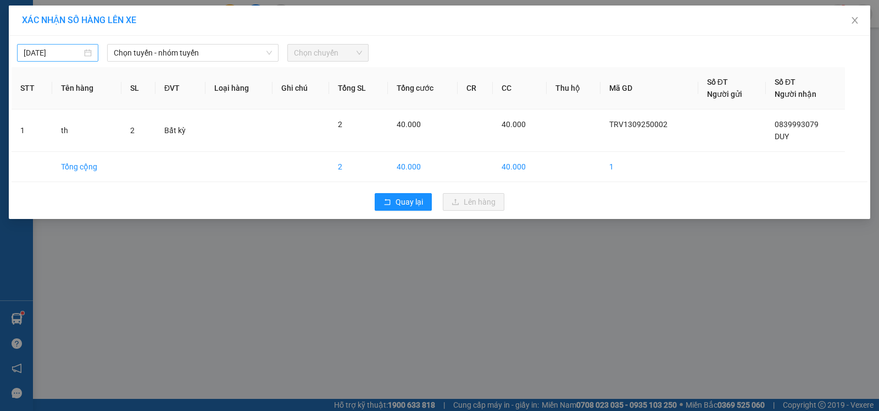
click at [67, 49] on body "Kết quả tìm kiếm ( 0 ) Bộ lọc No Data haitvv.ttt 1 Báo cáo Mẫu 1: Báo cáo dòng …" at bounding box center [439, 205] width 879 height 411
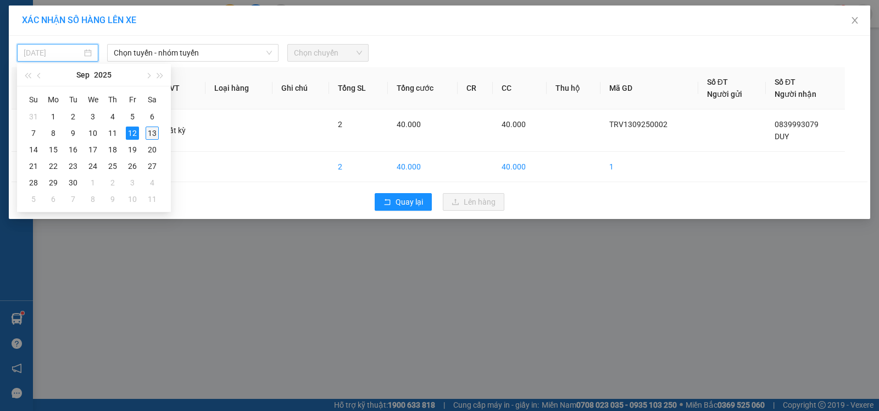
click at [151, 130] on div "13" at bounding box center [152, 132] width 13 height 13
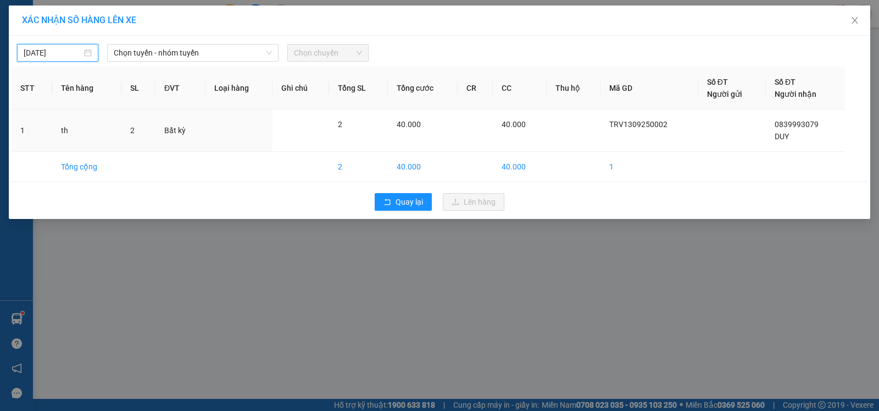
type input "[DATE]"
click at [185, 53] on span "Chọn tuyến - nhóm tuyến" at bounding box center [193, 53] width 158 height 16
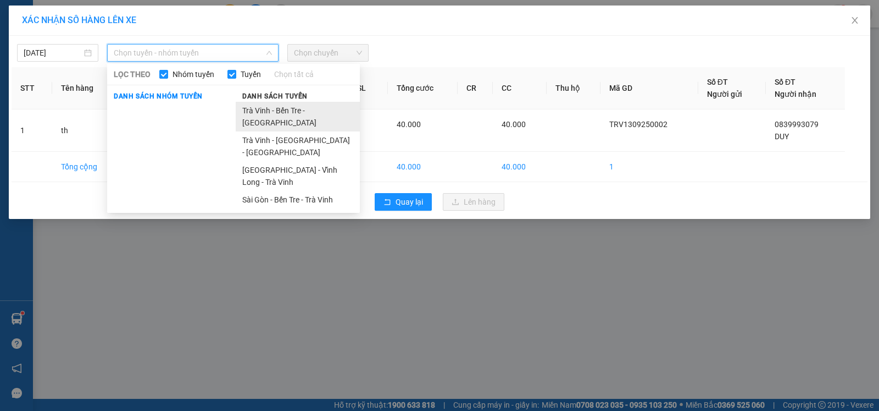
click at [257, 107] on li "Trà Vinh - Bến Tre - [GEOGRAPHIC_DATA]" at bounding box center [298, 117] width 124 height 30
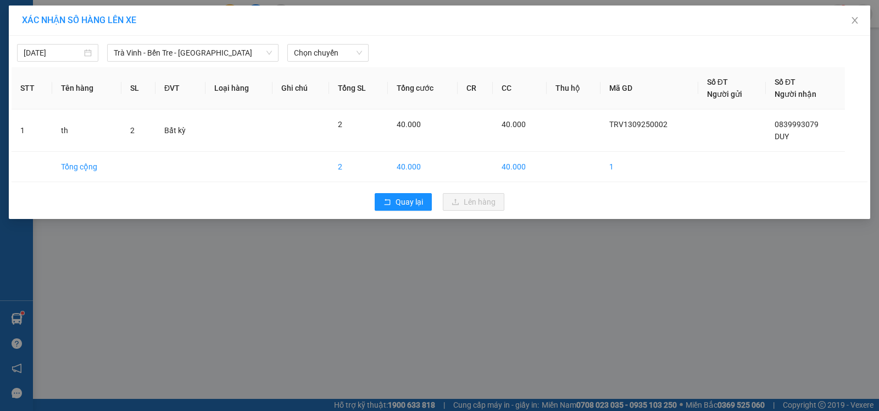
click at [330, 42] on div "[DATE] Trà Vinh - [GEOGRAPHIC_DATA] - [GEOGRAPHIC_DATA] LỌC THEO Nhóm tuyến Tuy…" at bounding box center [440, 49] width 856 height 23
click at [334, 56] on span "Chọn chuyến" at bounding box center [328, 53] width 68 height 16
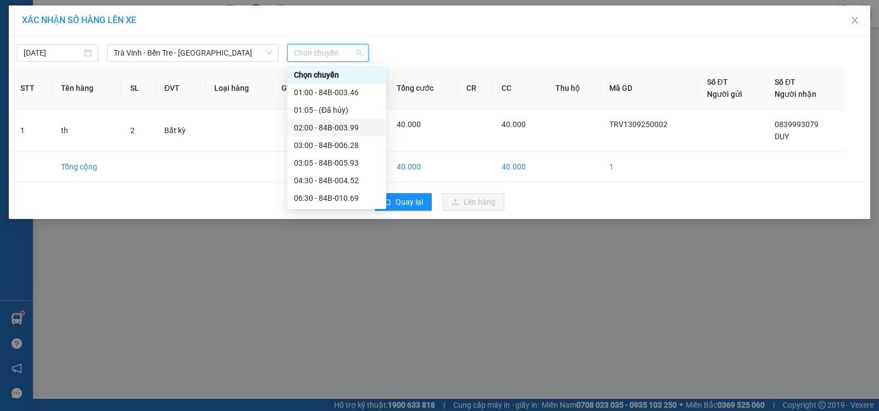
click at [346, 130] on div "02:00 - 84B-003.99" at bounding box center [337, 127] width 86 height 12
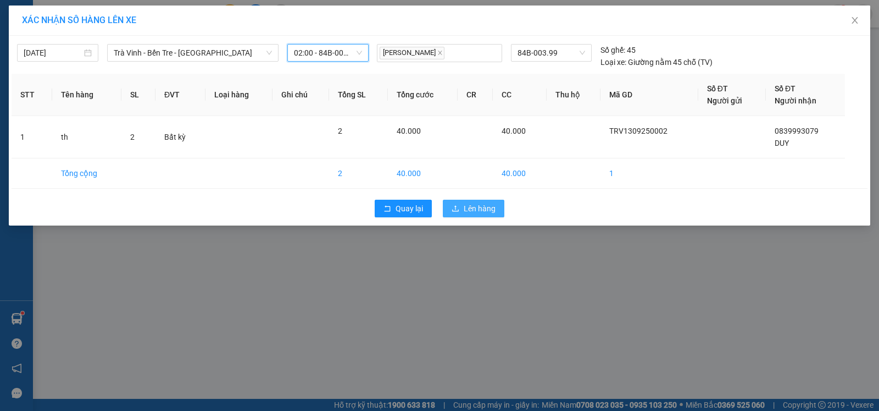
click at [484, 210] on span "Lên hàng" at bounding box center [480, 208] width 32 height 12
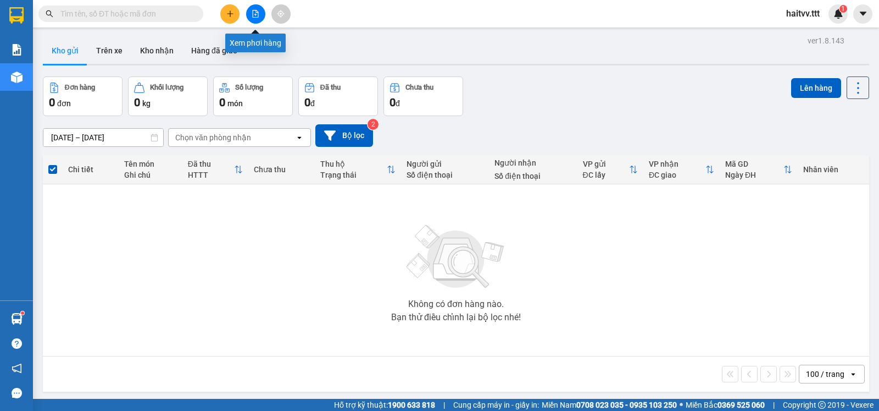
click at [252, 16] on icon "file-add" at bounding box center [256, 14] width 8 height 8
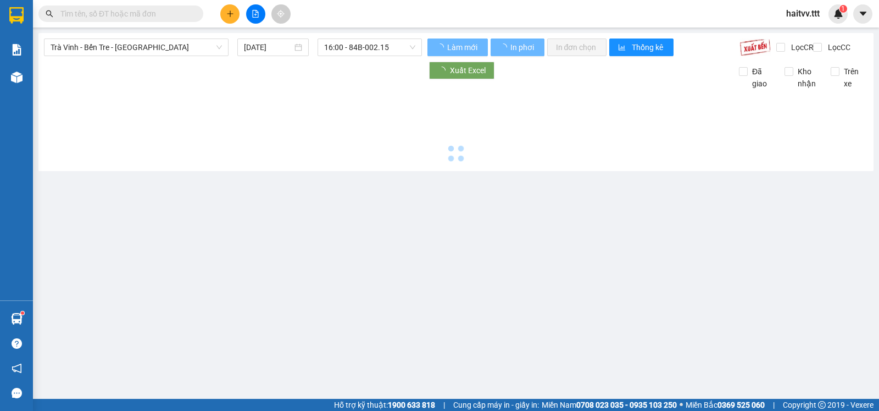
type input "[DATE]"
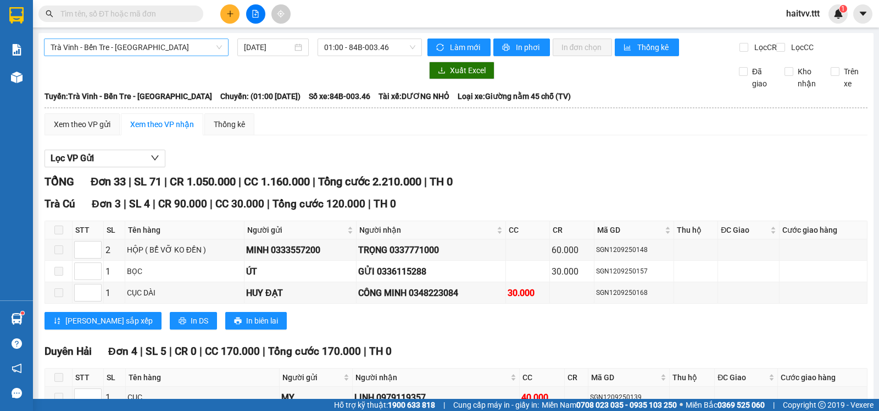
click at [149, 41] on span "Trà Vinh - Bến Tre - [GEOGRAPHIC_DATA]" at bounding box center [136, 47] width 171 height 16
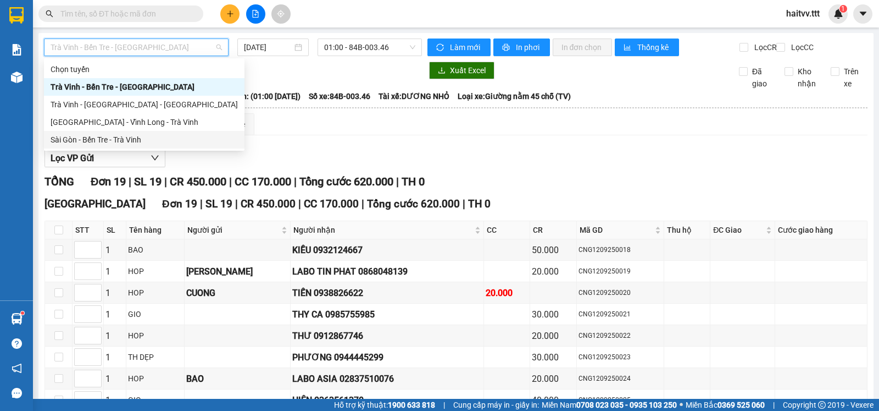
click at [98, 135] on div "Sài Gòn - Bến Tre - Trà Vinh" at bounding box center [144, 140] width 187 height 12
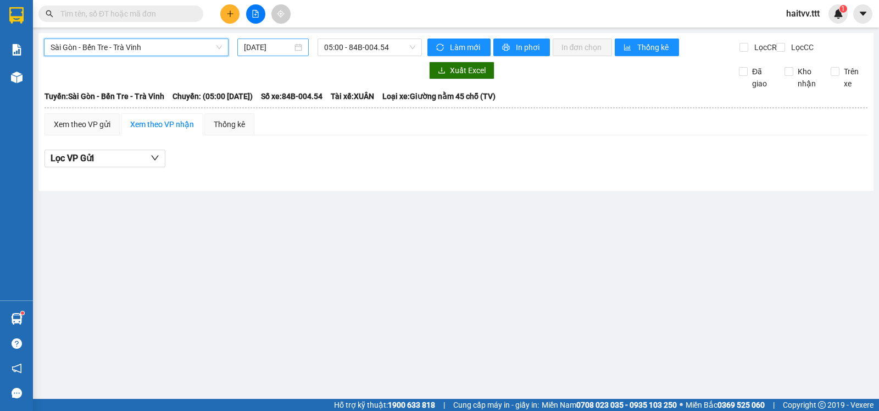
click at [275, 47] on input "[DATE]" at bounding box center [268, 47] width 49 height 12
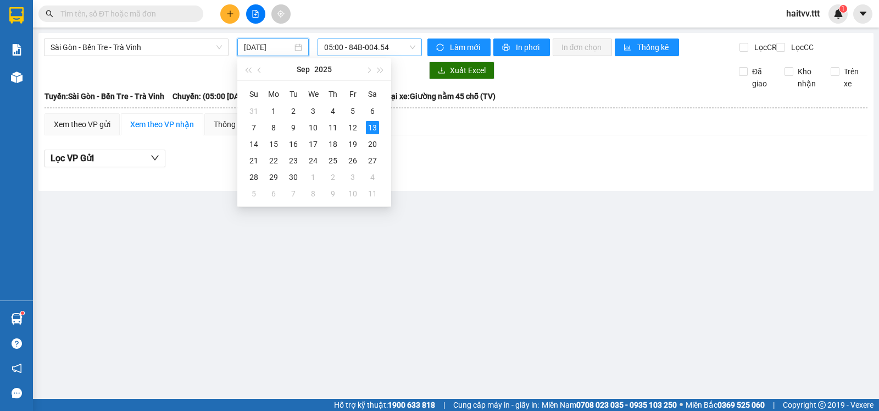
click at [337, 47] on span "05:00 - 84B-004.54" at bounding box center [369, 47] width 91 height 16
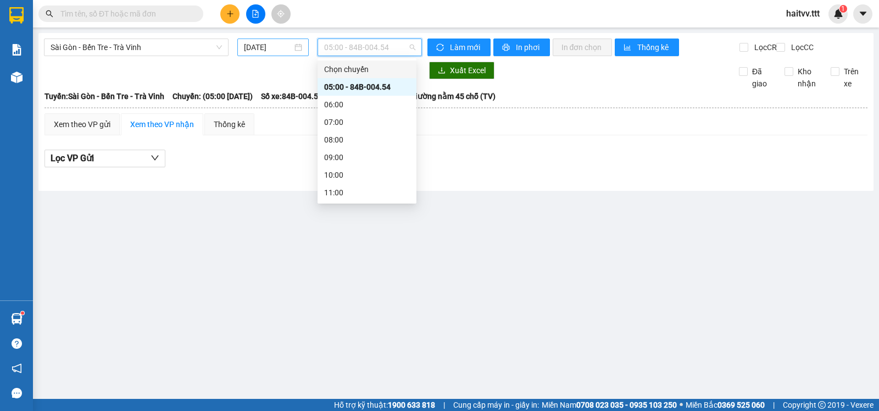
click at [260, 51] on input "[DATE]" at bounding box center [268, 47] width 49 height 12
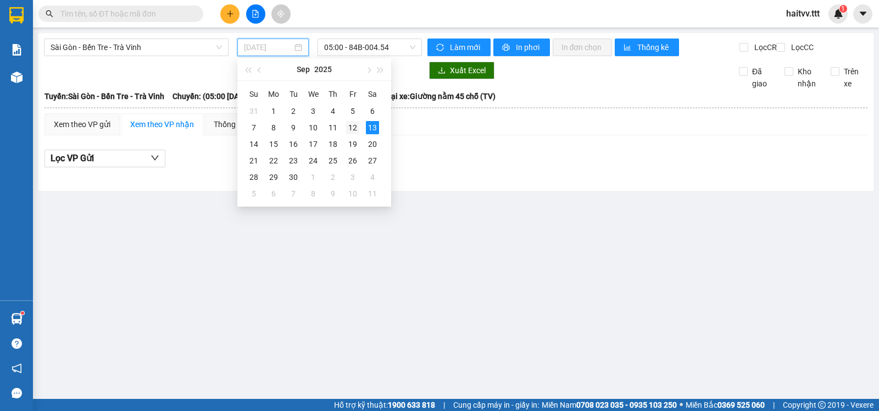
click at [353, 126] on div "12" at bounding box center [352, 127] width 13 height 13
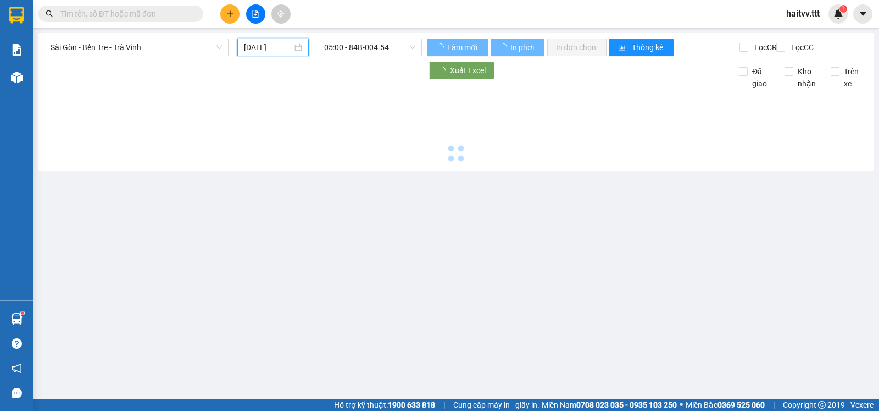
type input "[DATE]"
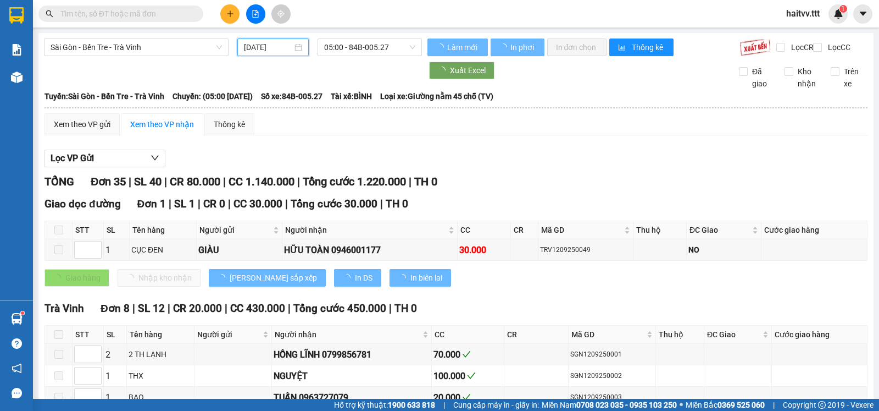
click at [350, 52] on span "05:00 - 84B-005.27" at bounding box center [369, 47] width 91 height 16
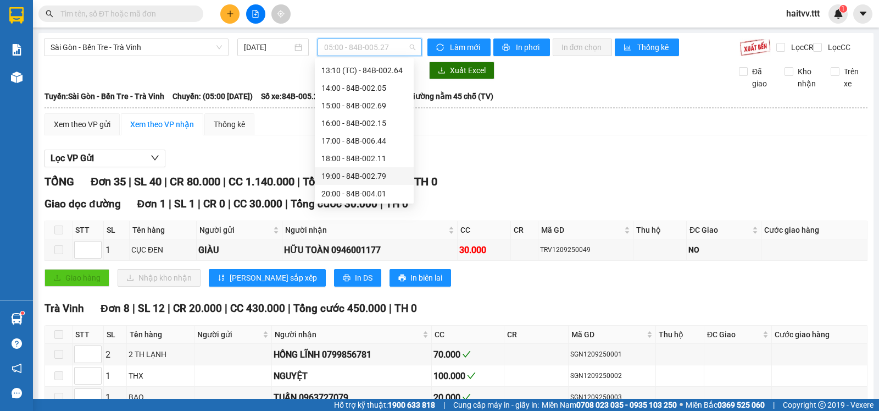
scroll to position [229, 0]
click at [369, 186] on div "22:00 - 84B-010.68" at bounding box center [365, 192] width 86 height 12
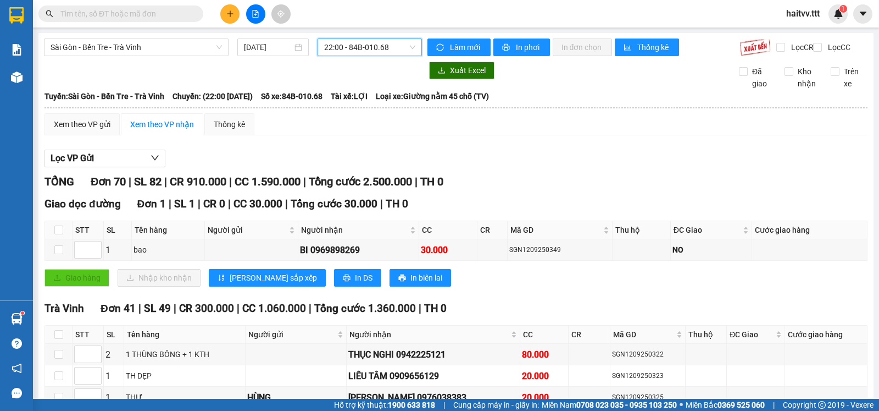
scroll to position [183, 0]
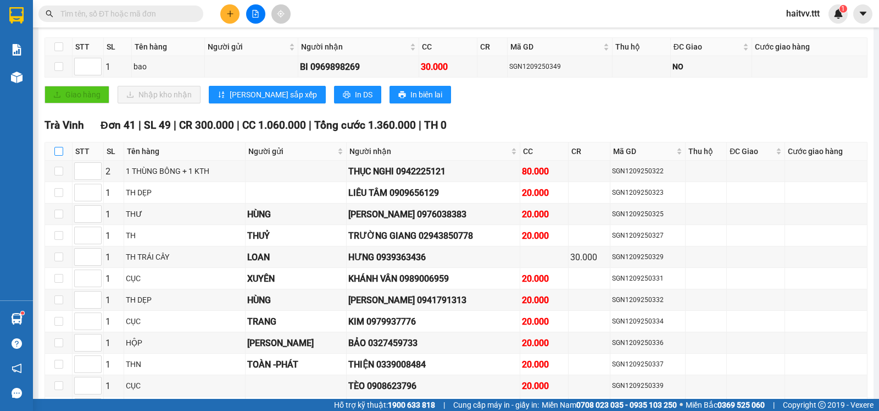
click at [60, 156] on input "checkbox" at bounding box center [58, 151] width 9 height 9
checkbox input "true"
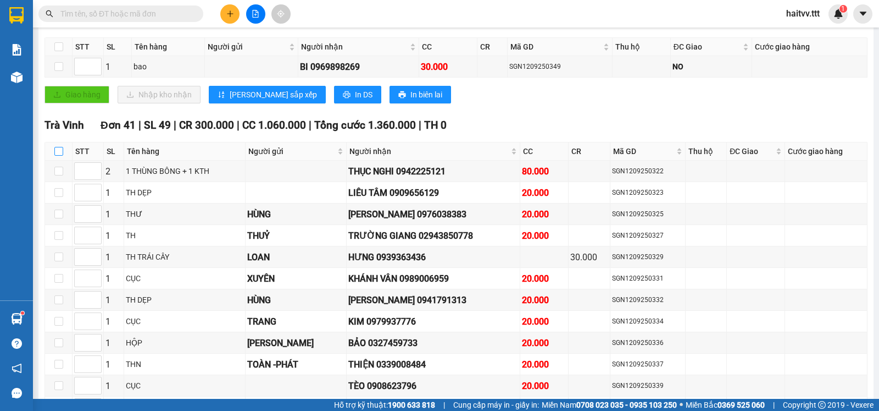
checkbox input "true"
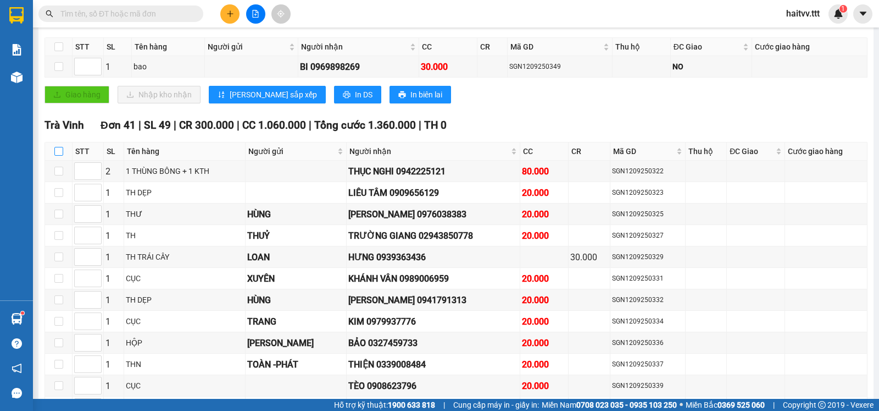
checkbox input "true"
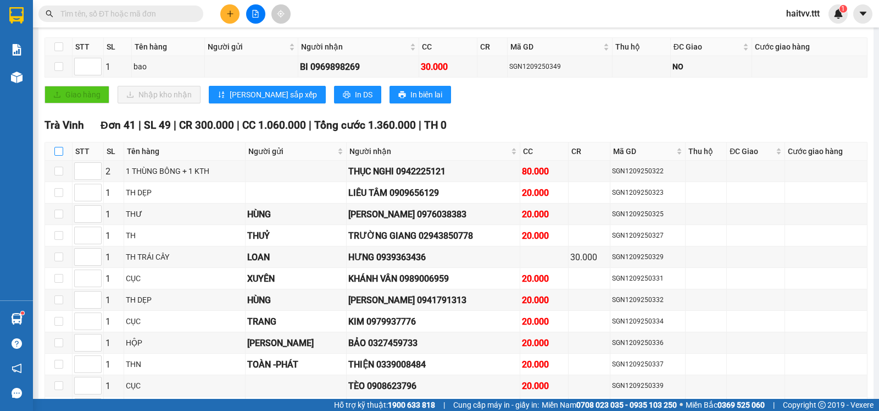
checkbox input "true"
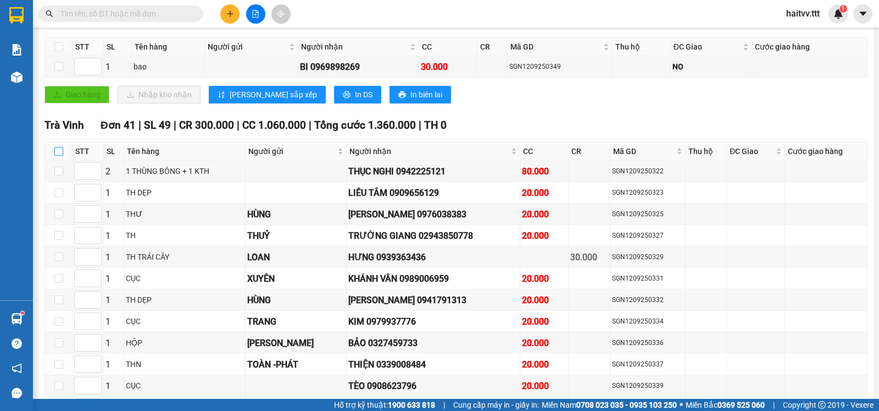
checkbox input "true"
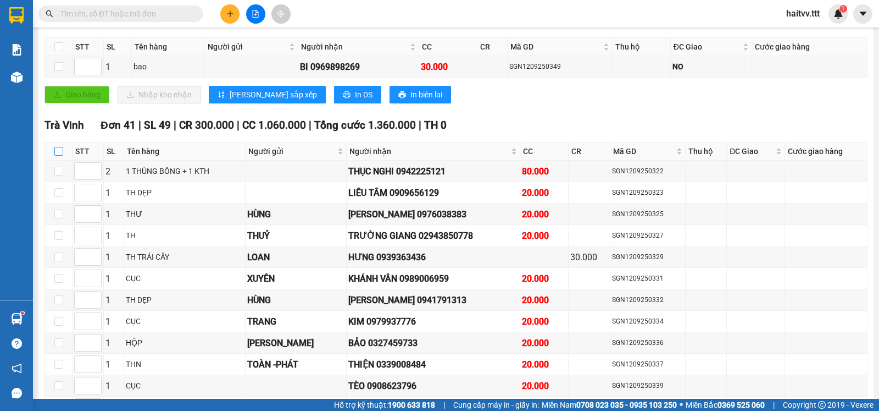
checkbox input "true"
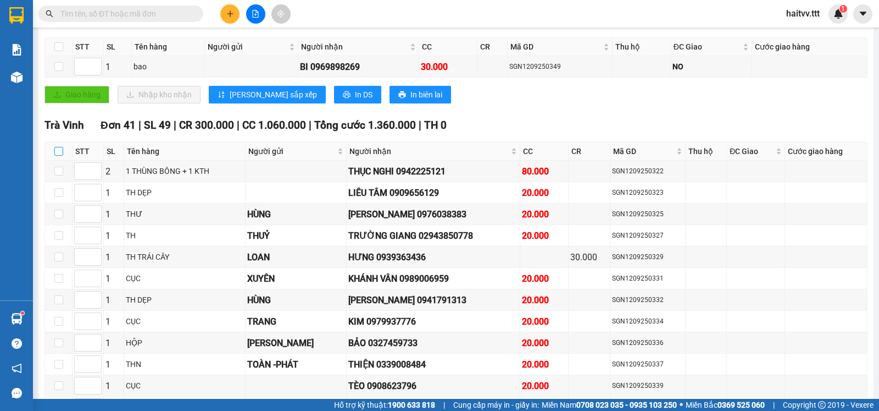
checkbox input "true"
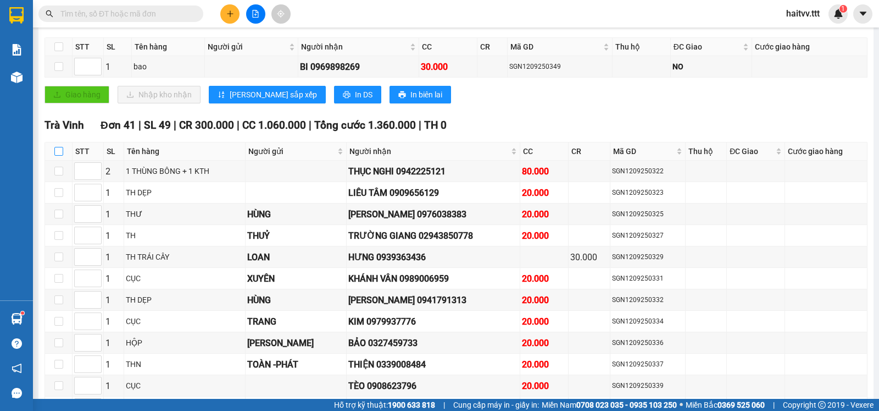
checkbox input "true"
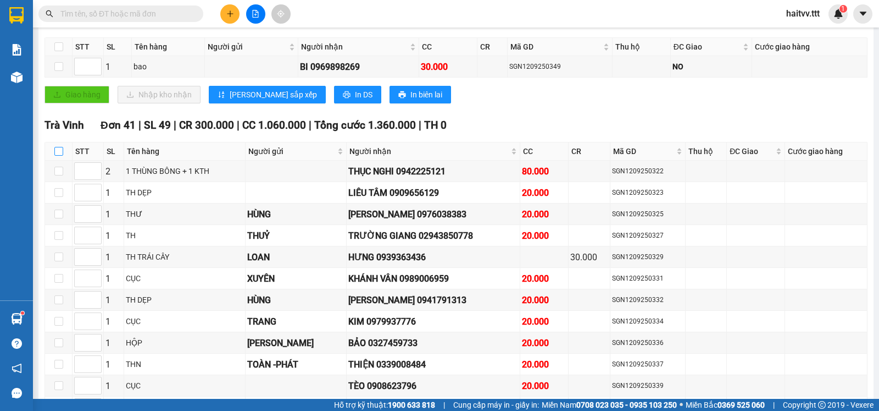
checkbox input "true"
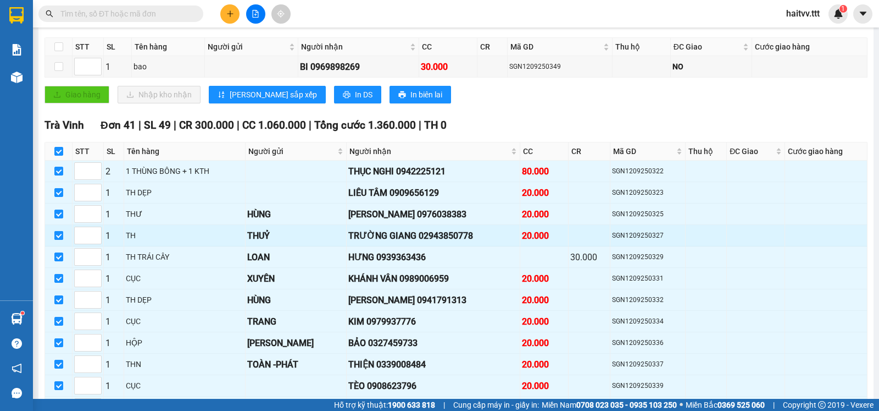
click at [58, 240] on input "checkbox" at bounding box center [58, 235] width 9 height 9
checkbox input "false"
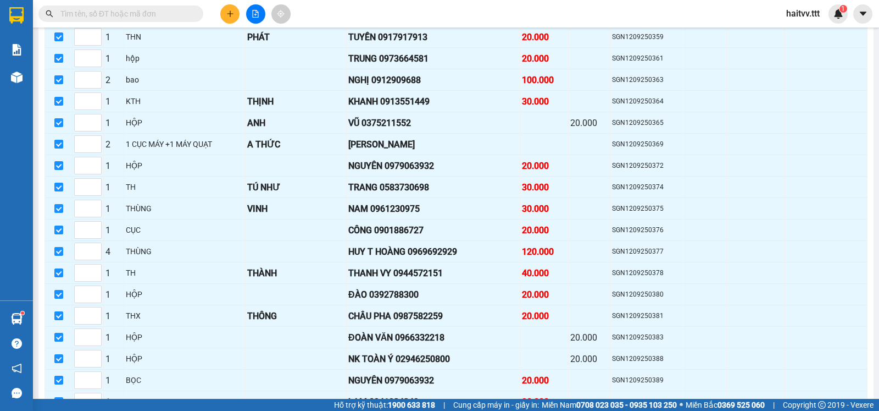
scroll to position [916, 0]
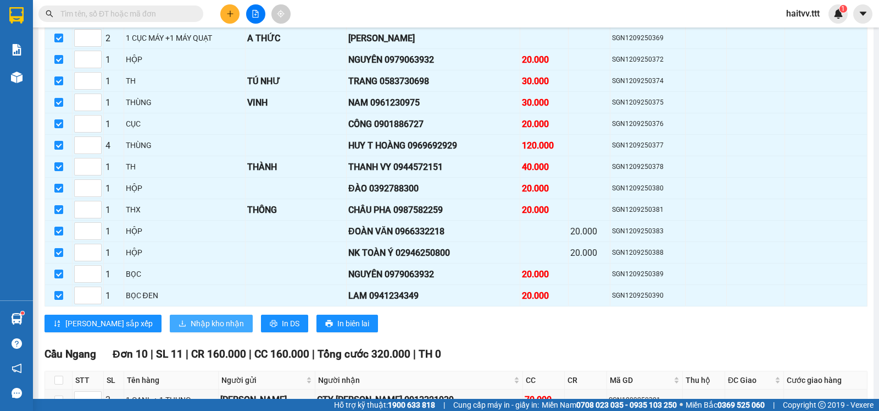
click at [191, 329] on span "Nhập kho nhận" at bounding box center [217, 323] width 53 height 12
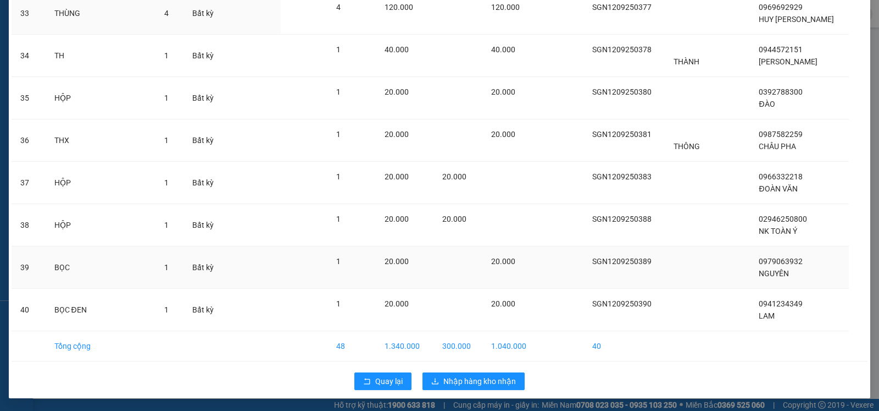
scroll to position [1455, 0]
click at [471, 383] on span "Nhập hàng kho nhận" at bounding box center [480, 380] width 73 height 12
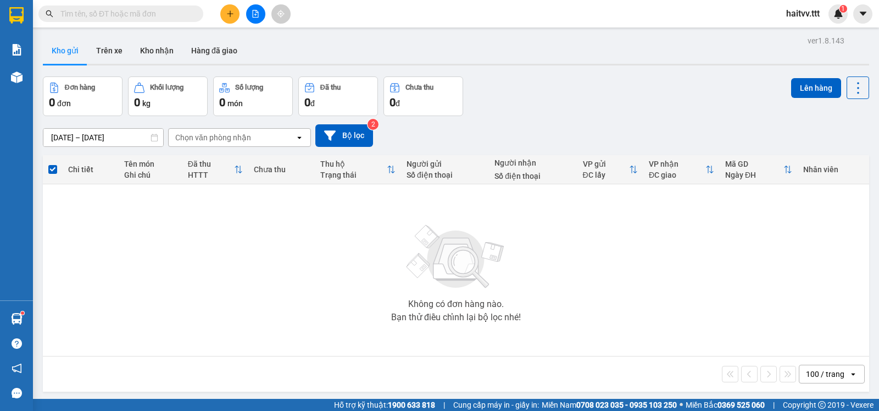
click at [153, 17] on input "text" at bounding box center [125, 14] width 130 height 12
click at [252, 20] on button at bounding box center [255, 13] width 19 height 19
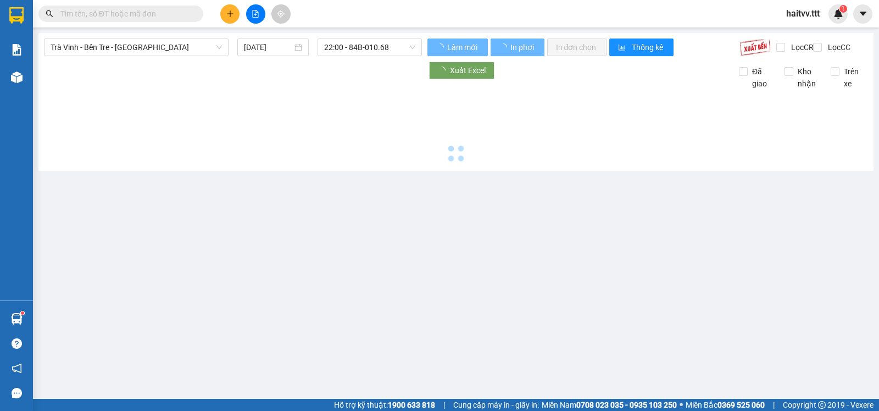
type input "[DATE]"
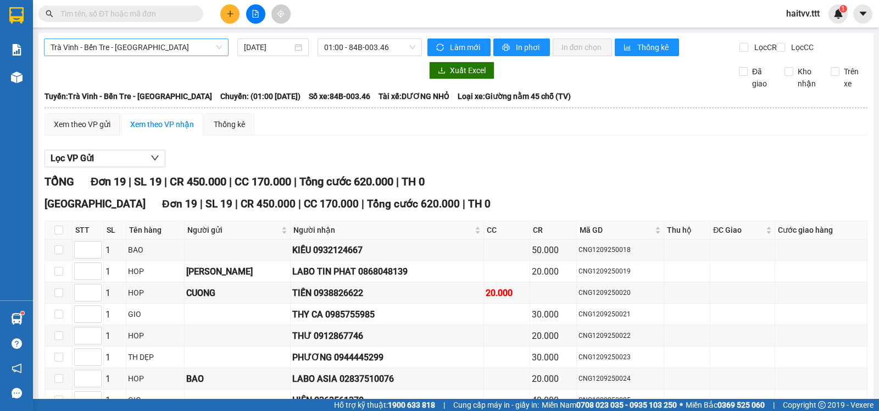
click at [131, 44] on span "Trà Vinh - Bến Tre - [GEOGRAPHIC_DATA]" at bounding box center [136, 47] width 171 height 16
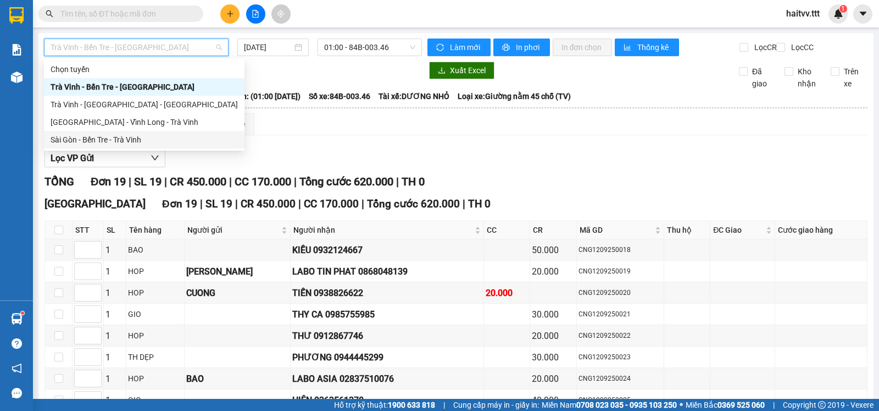
click at [86, 139] on div "Sài Gòn - Bến Tre - Trà Vinh" at bounding box center [144, 140] width 187 height 12
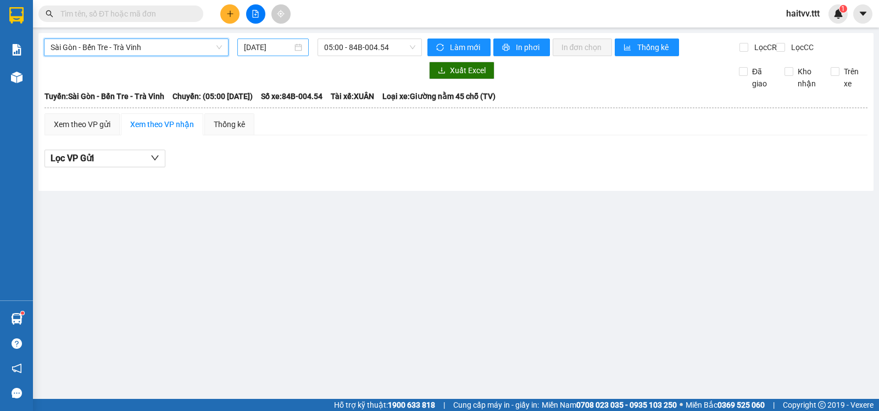
click at [257, 54] on div "[DATE]" at bounding box center [273, 47] width 72 height 18
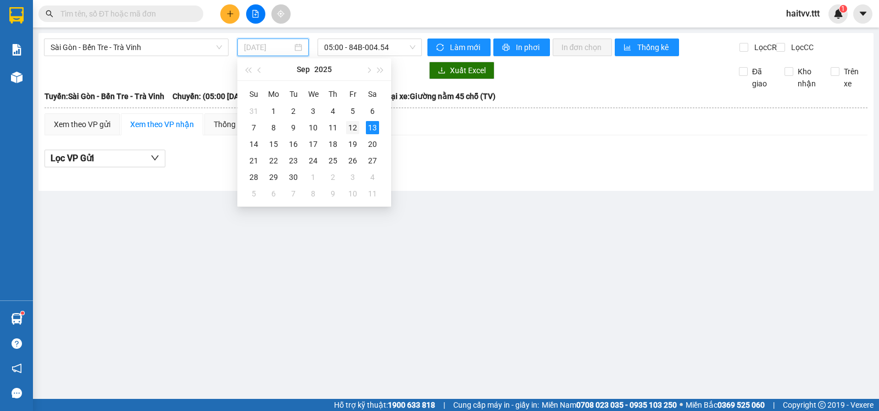
click at [348, 126] on div "12" at bounding box center [352, 127] width 13 height 13
type input "[DATE]"
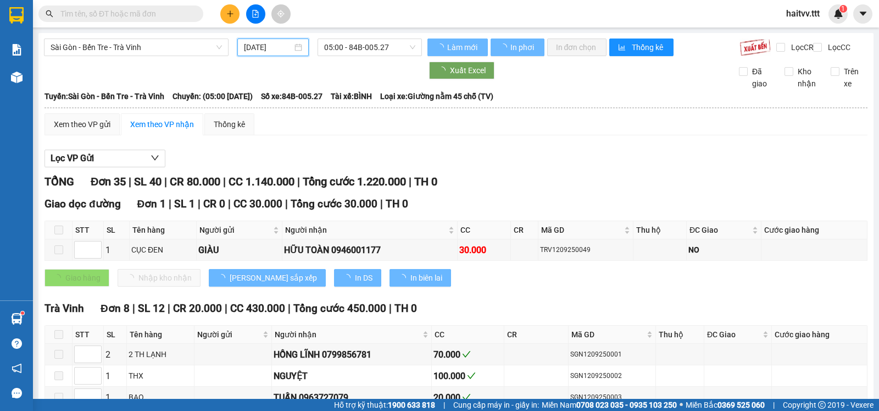
click at [346, 46] on span "05:00 - 84B-005.27" at bounding box center [369, 47] width 91 height 16
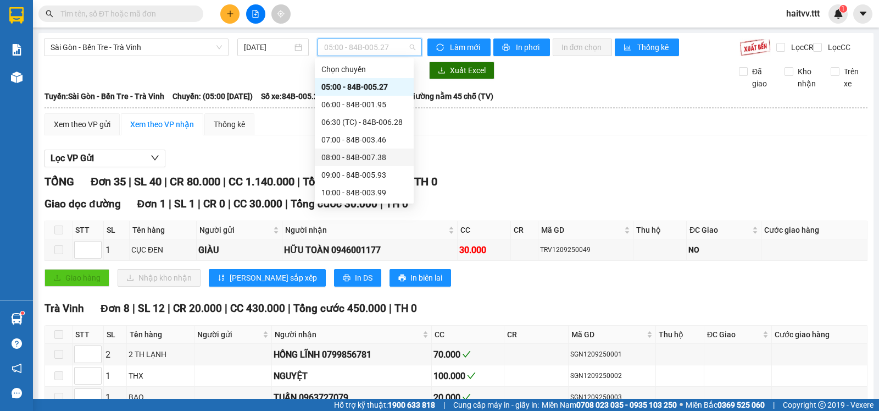
click at [371, 159] on div "08:00 - 84B-007.38" at bounding box center [365, 157] width 86 height 12
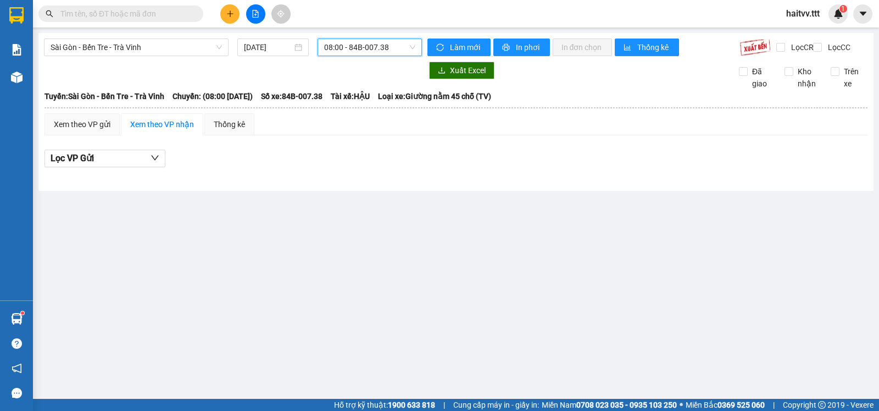
click at [358, 51] on span "08:00 - 84B-007.38" at bounding box center [369, 47] width 91 height 16
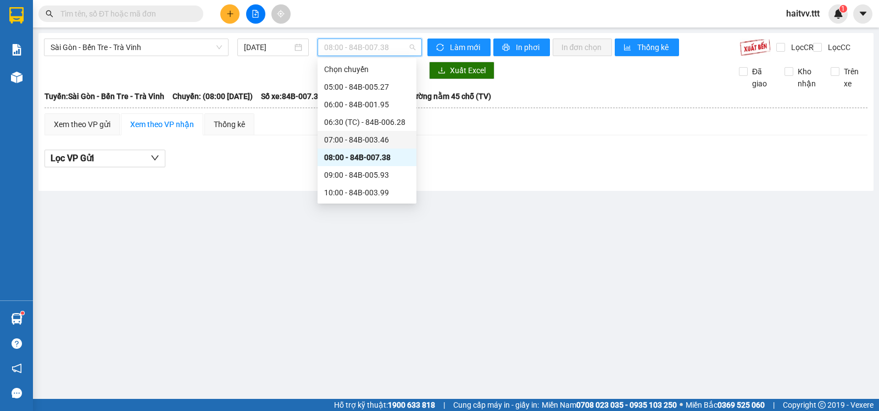
click at [360, 138] on div "07:00 - 84B-003.46" at bounding box center [367, 140] width 86 height 12
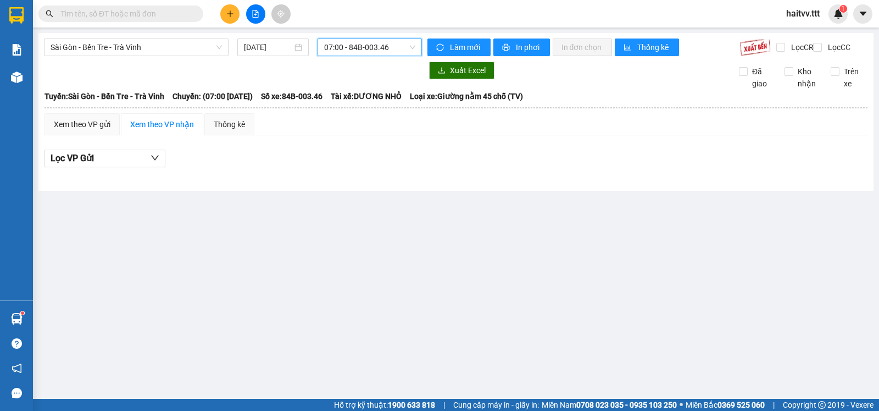
click at [365, 47] on span "07:00 - 84B-003.46" at bounding box center [369, 47] width 91 height 16
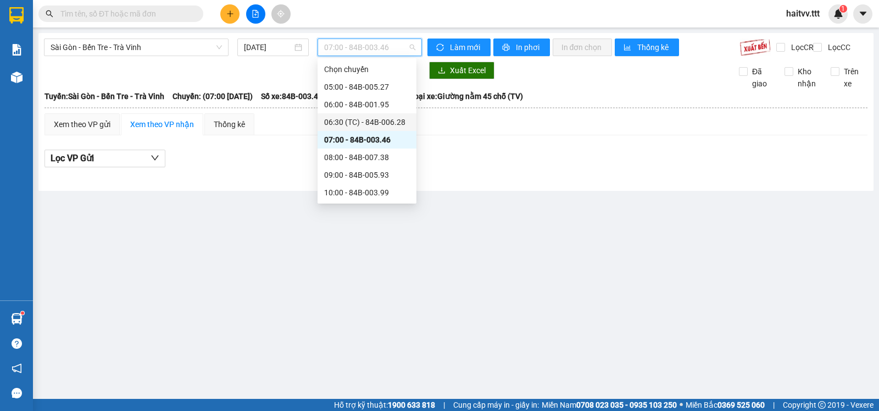
click at [357, 118] on div "06:30 (TC) - 84B-006.28" at bounding box center [367, 122] width 86 height 12
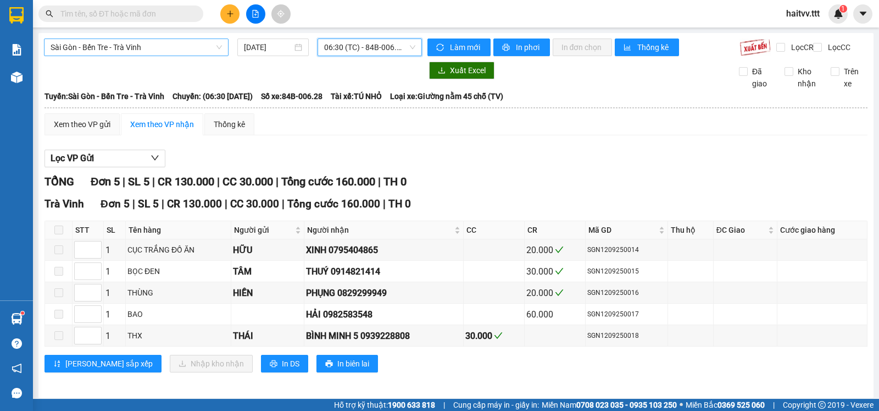
click at [192, 46] on span "Sài Gòn - Bến Tre - Trà Vinh" at bounding box center [136, 47] width 171 height 16
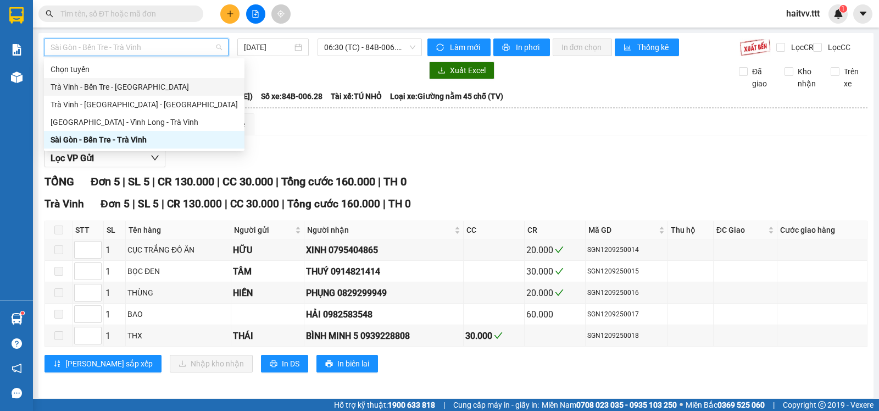
click at [150, 86] on div "Trà Vinh - Bến Tre - [GEOGRAPHIC_DATA]" at bounding box center [144, 87] width 187 height 12
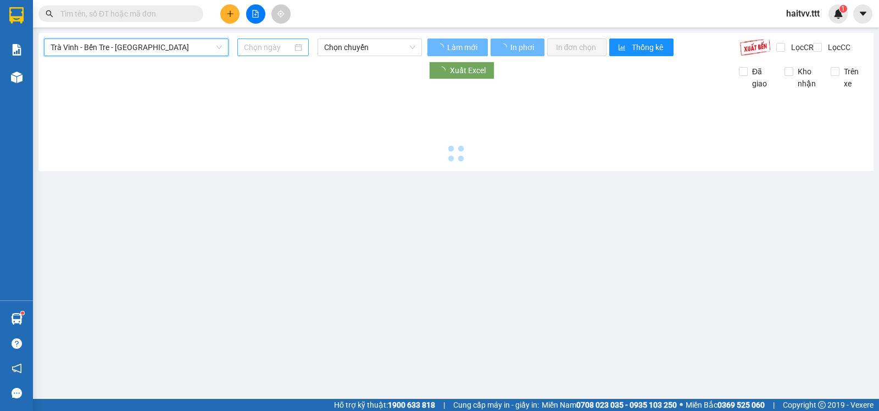
click at [286, 46] on input at bounding box center [268, 47] width 49 height 12
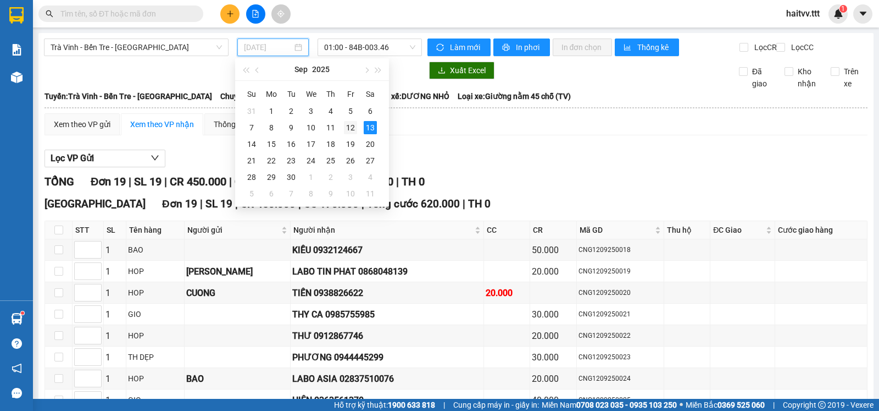
click at [348, 123] on div "12" at bounding box center [350, 127] width 13 height 13
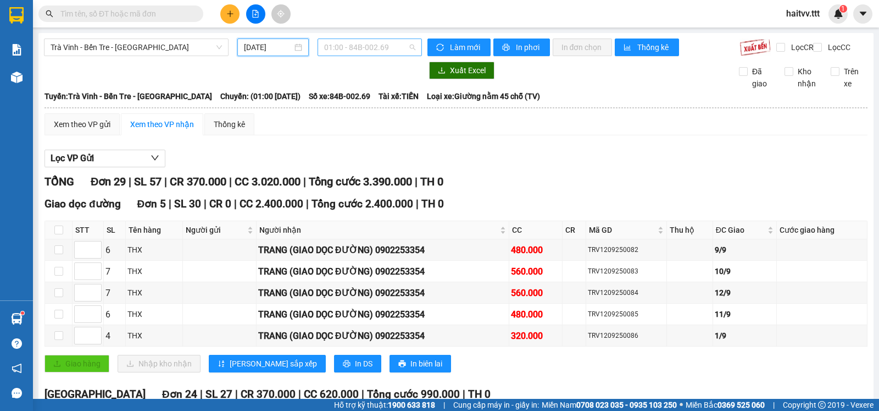
click at [345, 49] on span "01:00 - 84B-002.69" at bounding box center [369, 47] width 91 height 16
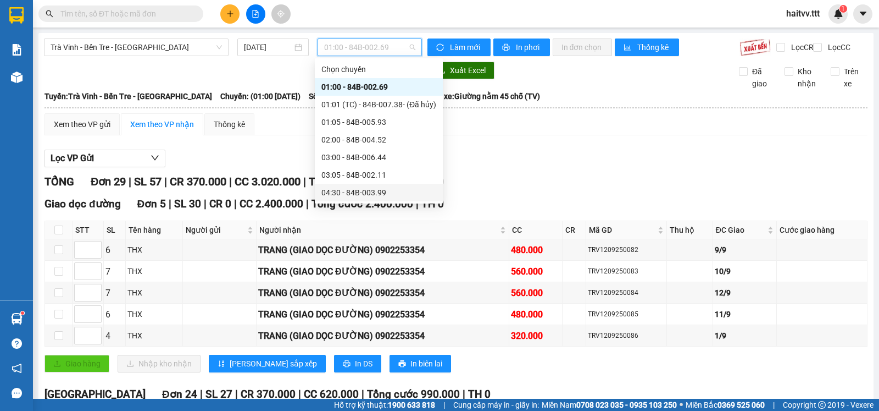
scroll to position [246, 0]
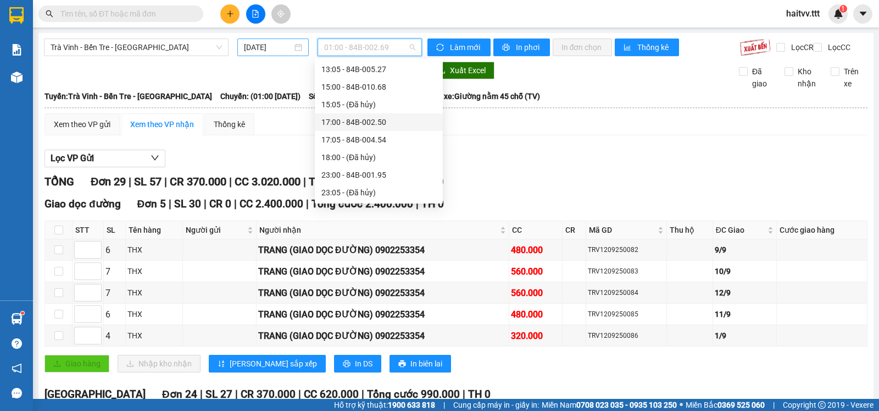
click at [267, 48] on input "[DATE]" at bounding box center [268, 47] width 49 height 12
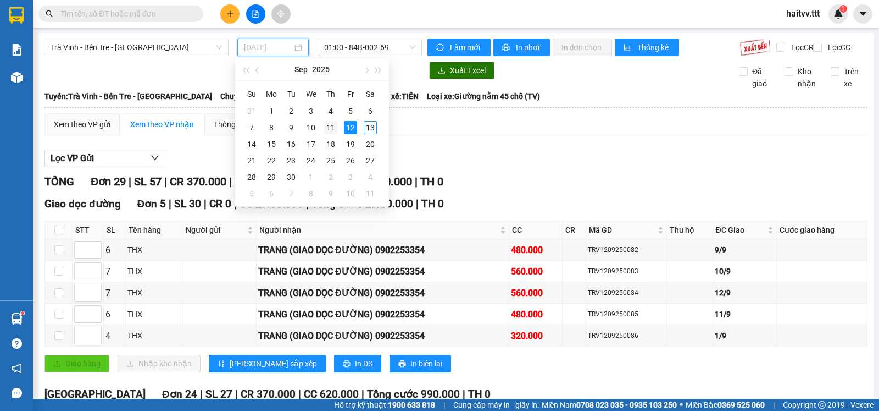
click at [332, 130] on div "11" at bounding box center [330, 127] width 13 height 13
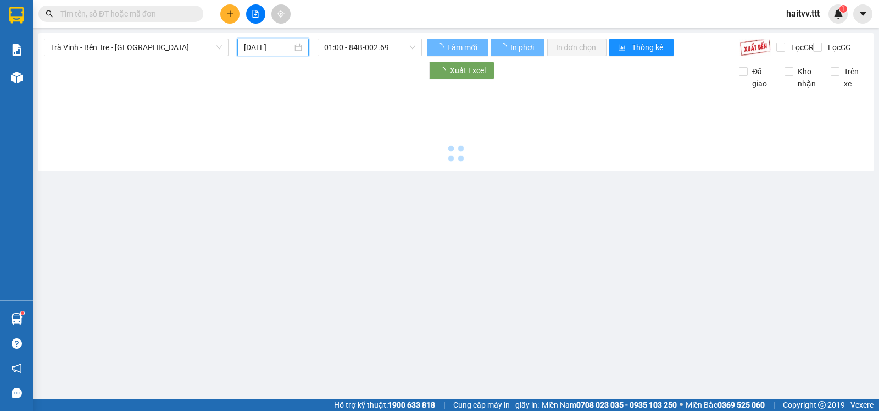
type input "[DATE]"
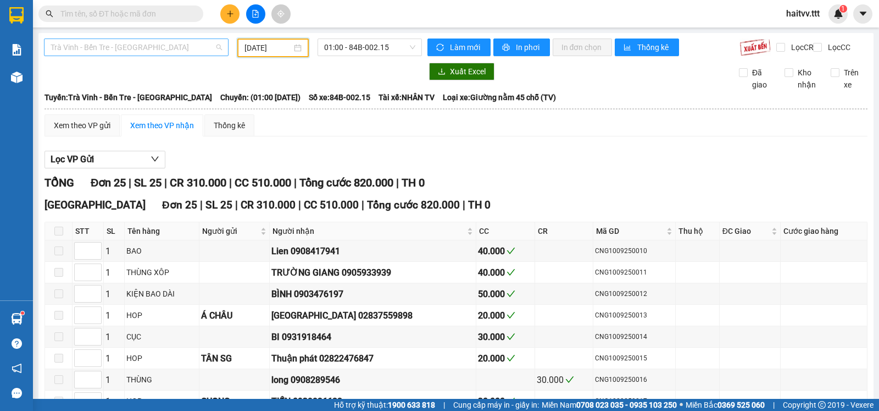
click at [192, 41] on span "Trà Vinh - Bến Tre - [GEOGRAPHIC_DATA]" at bounding box center [136, 47] width 171 height 16
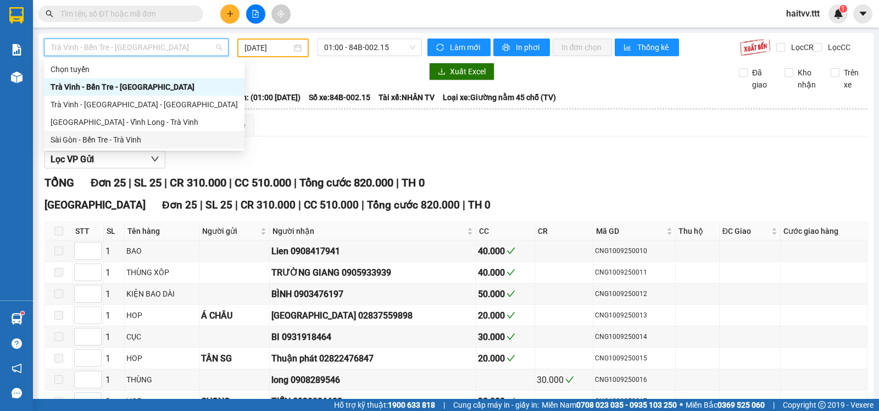
click at [117, 136] on div "Sài Gòn - Bến Tre - Trà Vinh" at bounding box center [144, 140] width 187 height 12
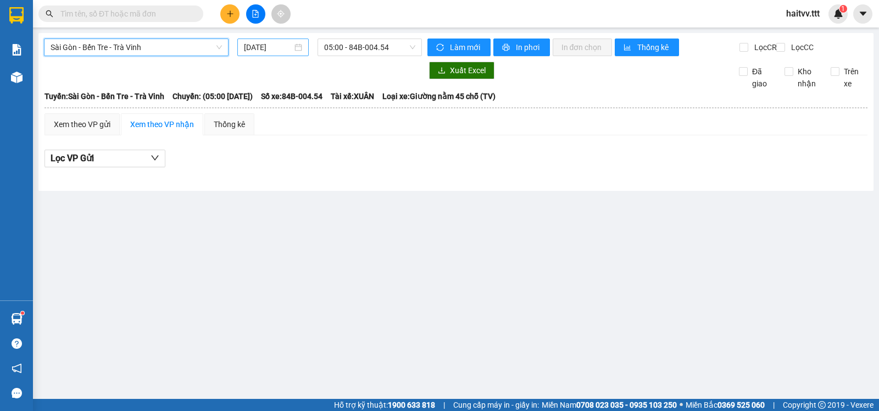
click at [275, 47] on input "[DATE]" at bounding box center [268, 47] width 49 height 12
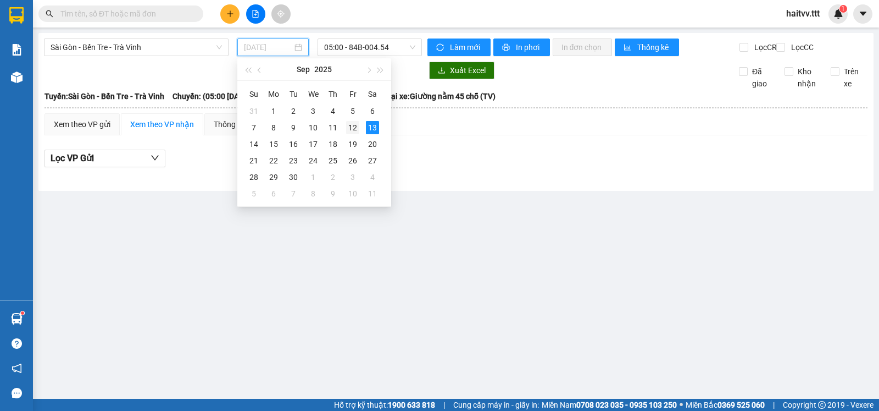
click at [352, 126] on div "12" at bounding box center [352, 127] width 13 height 13
type input "[DATE]"
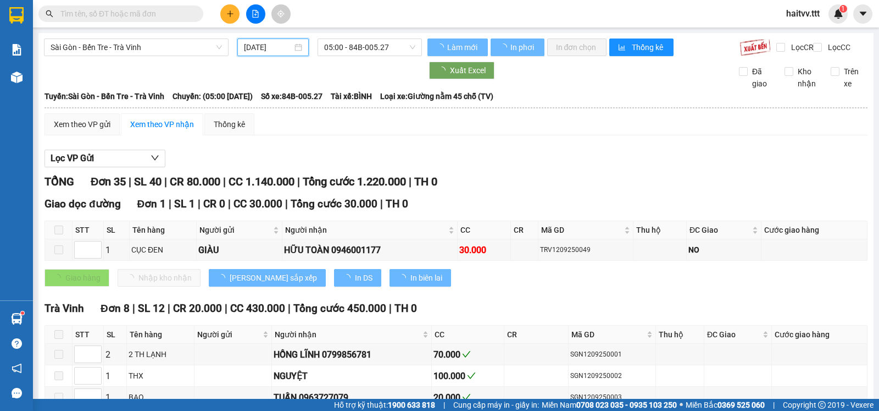
click at [340, 50] on span "05:00 - 84B-005.27" at bounding box center [369, 47] width 91 height 16
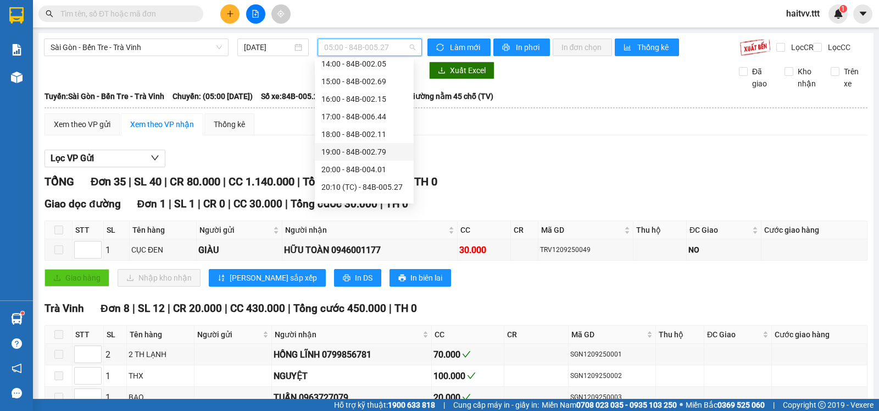
scroll to position [229, 0]
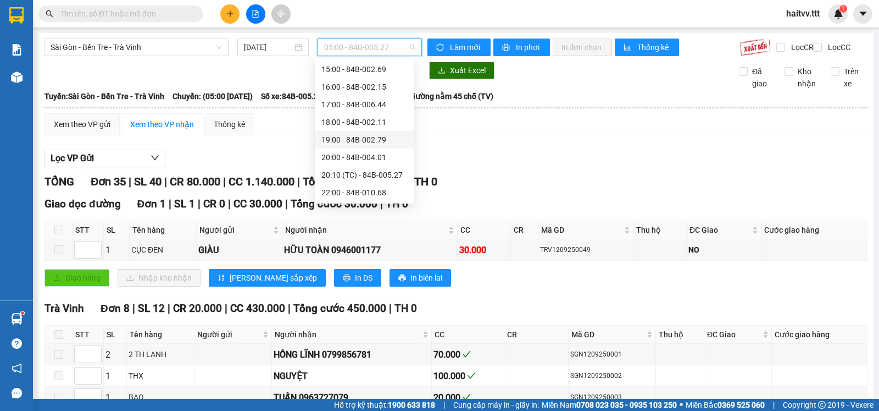
click at [366, 143] on div "19:00 - 84B-002.79" at bounding box center [365, 140] width 86 height 12
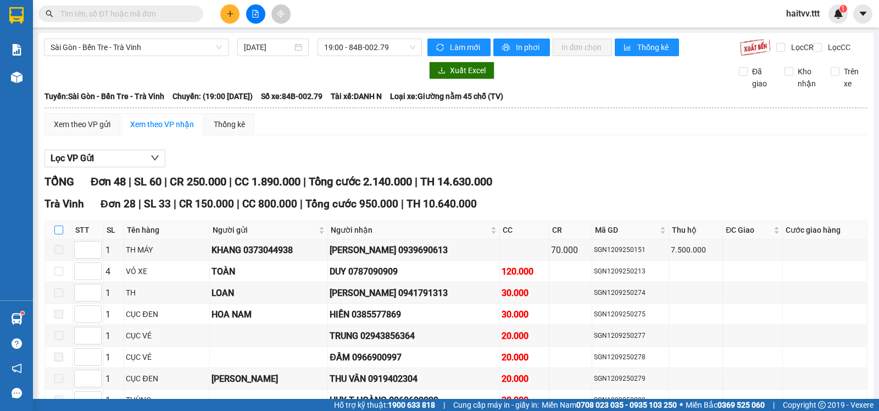
click at [58, 234] on input "checkbox" at bounding box center [58, 229] width 9 height 9
checkbox input "true"
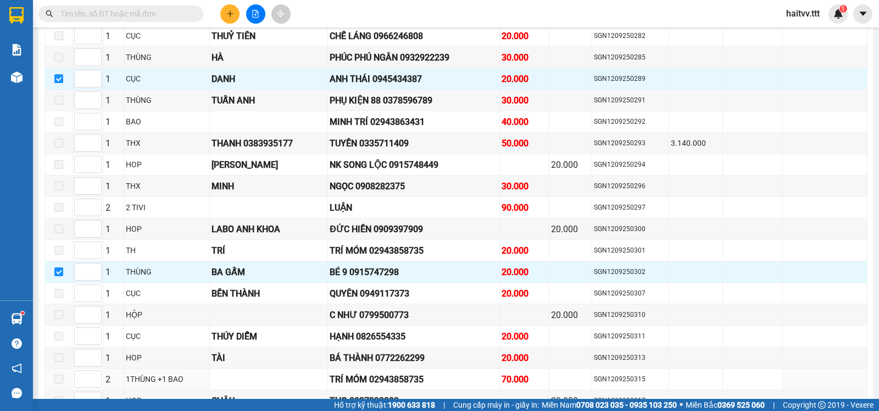
scroll to position [367, 0]
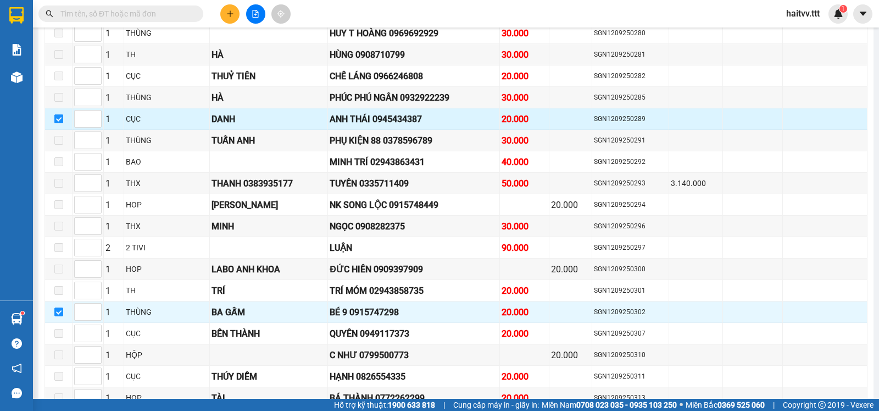
click at [58, 123] on input "checkbox" at bounding box center [58, 118] width 9 height 9
checkbox input "false"
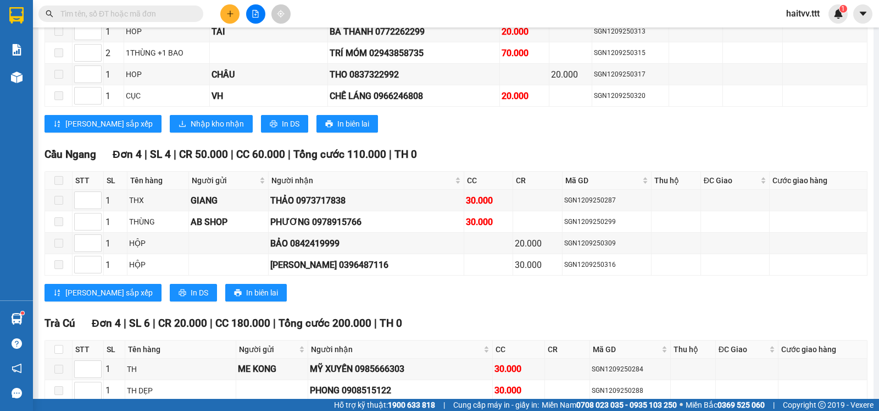
scroll to position [550, 0]
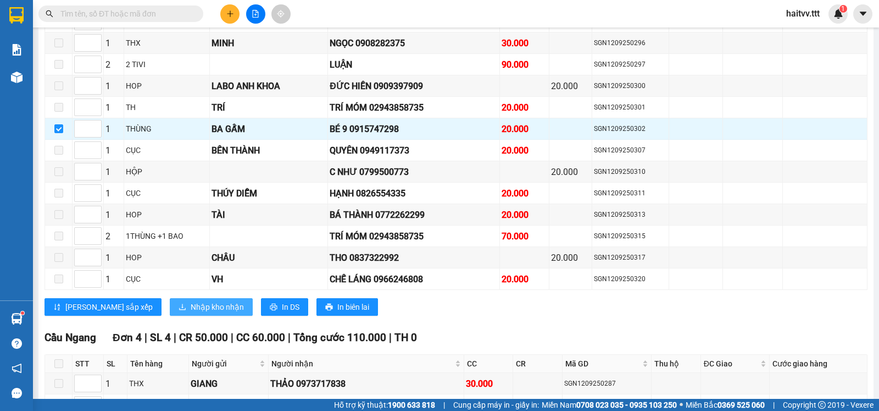
click at [191, 311] on span "Nhập kho nhận" at bounding box center [217, 307] width 53 height 12
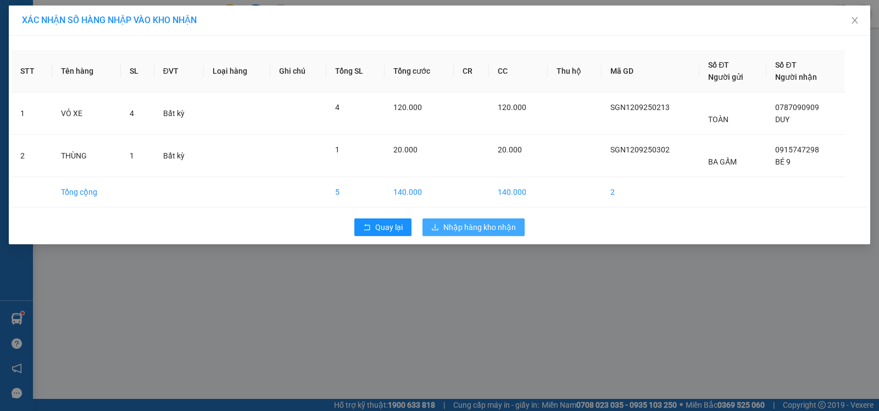
click at [460, 229] on span "Nhập hàng kho nhận" at bounding box center [480, 227] width 73 height 12
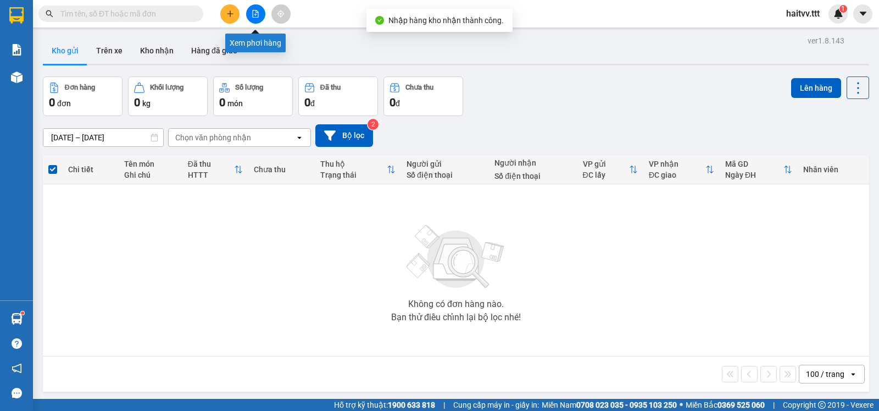
click at [255, 17] on icon "file-add" at bounding box center [256, 14] width 6 height 8
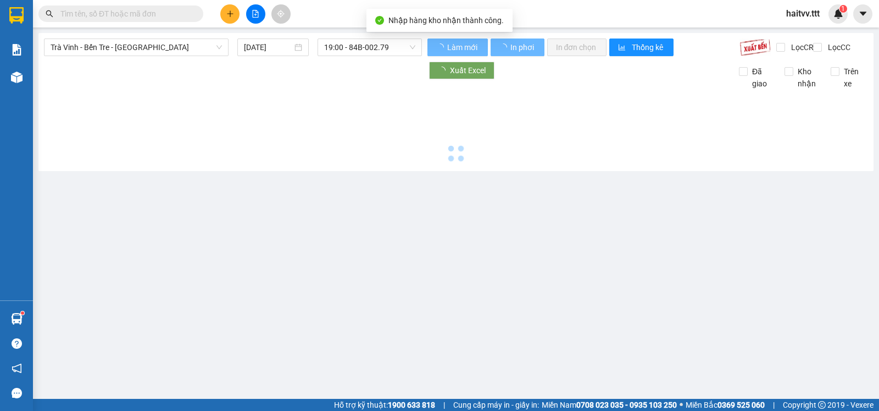
type input "[DATE]"
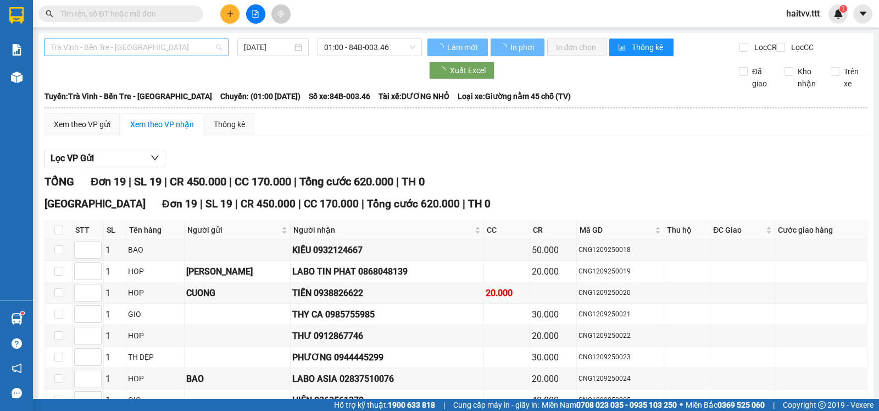
click at [146, 48] on span "Trà Vinh - Bến Tre - [GEOGRAPHIC_DATA]" at bounding box center [136, 47] width 171 height 16
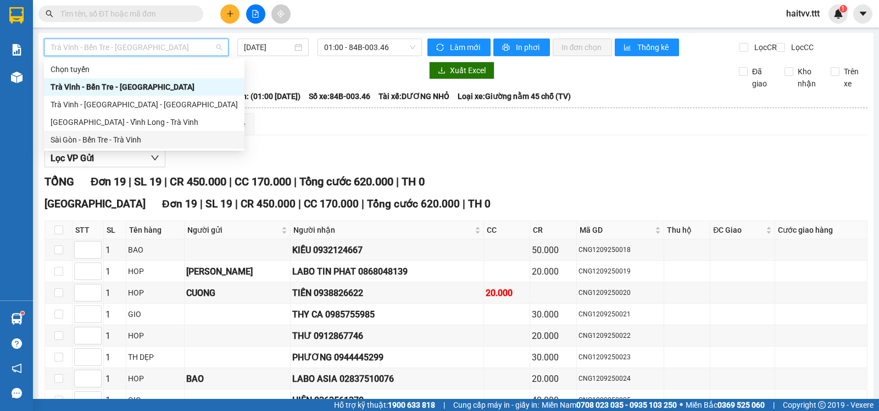
click at [106, 141] on div "Sài Gòn - Bến Tre - Trà Vinh" at bounding box center [144, 140] width 187 height 12
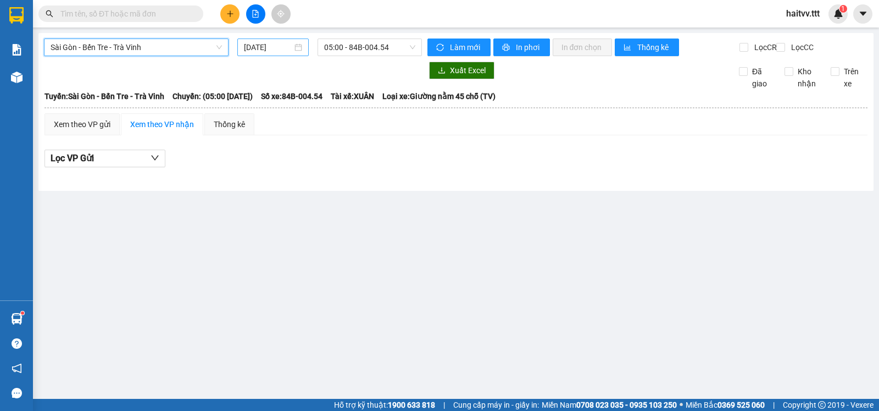
click at [279, 48] on input "[DATE]" at bounding box center [268, 47] width 49 height 12
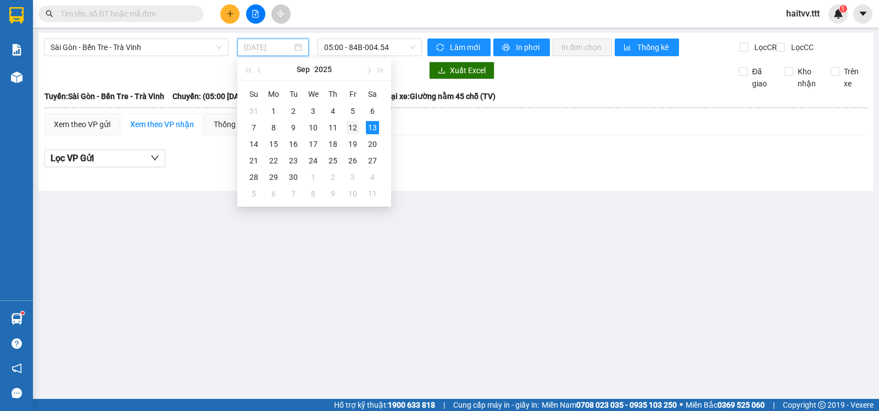
click at [356, 129] on div "12" at bounding box center [352, 127] width 13 height 13
type input "[DATE]"
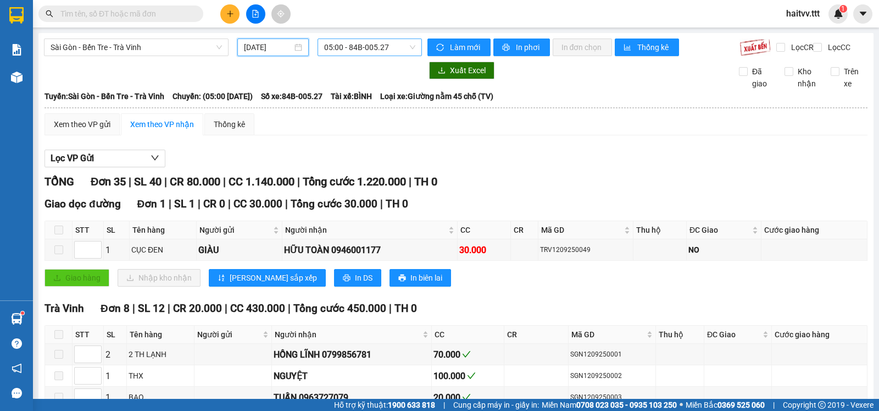
click at [351, 49] on span "05:00 - 84B-005.27" at bounding box center [369, 47] width 91 height 16
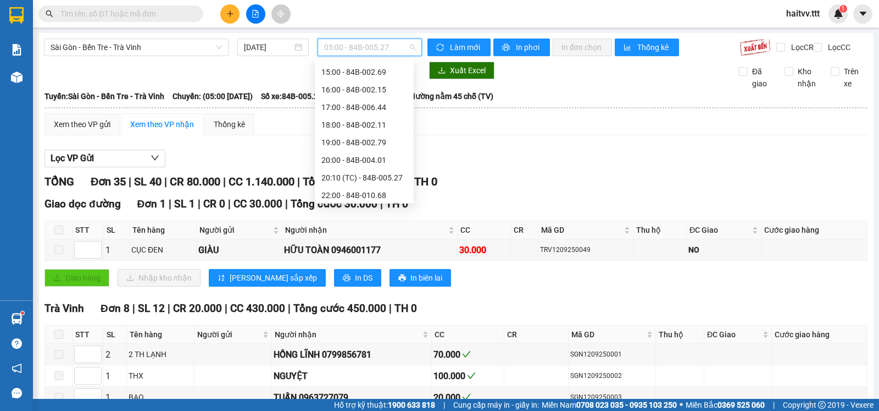
scroll to position [229, 0]
click at [370, 179] on div "20:10 (TC) - 84B-005.27" at bounding box center [365, 175] width 86 height 12
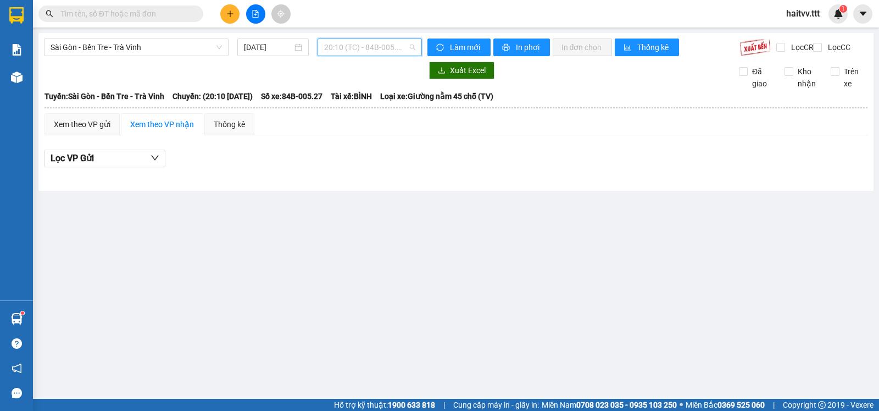
click at [348, 52] on span "20:10 (TC) - 84B-005.27" at bounding box center [369, 47] width 91 height 16
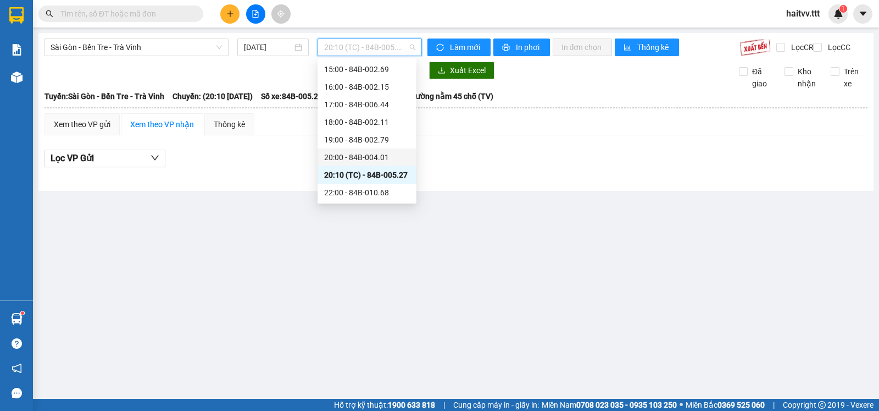
click at [353, 159] on div "20:00 - 84B-004.01" at bounding box center [367, 157] width 86 height 12
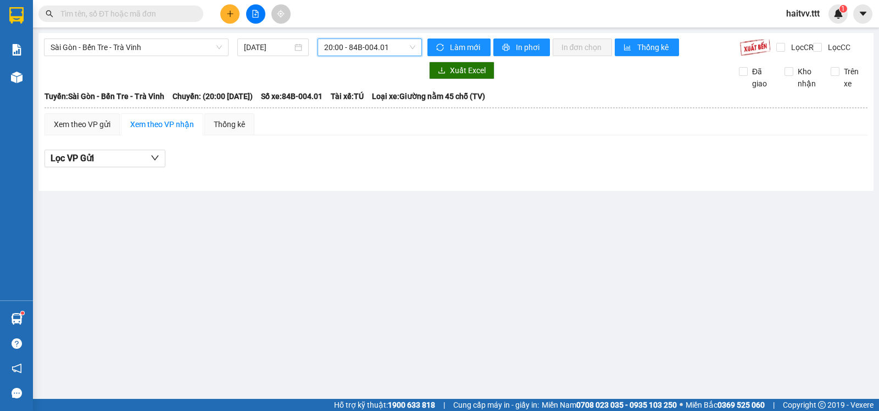
click at [354, 49] on span "20:00 - 84B-004.01" at bounding box center [369, 47] width 91 height 16
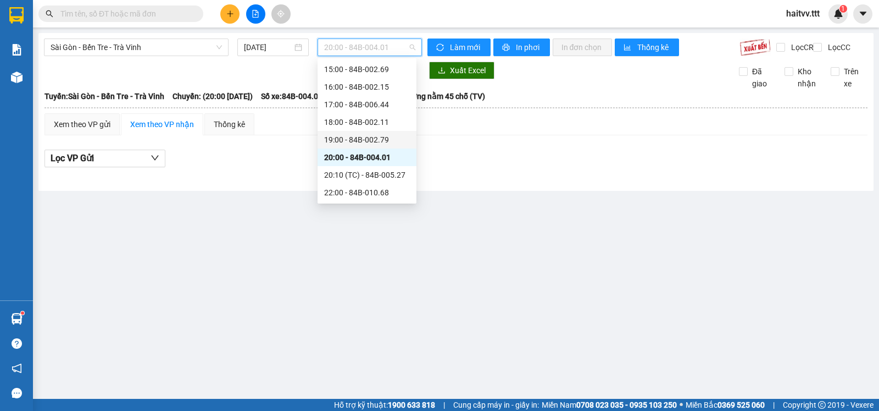
click at [354, 137] on div "19:00 - 84B-002.79" at bounding box center [367, 140] width 86 height 12
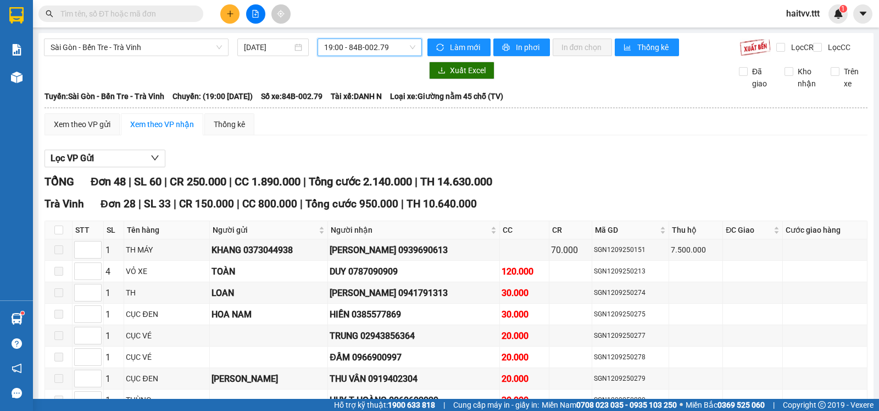
click at [177, 15] on input "text" at bounding box center [125, 14] width 130 height 12
